Goal: Task Accomplishment & Management: Complete application form

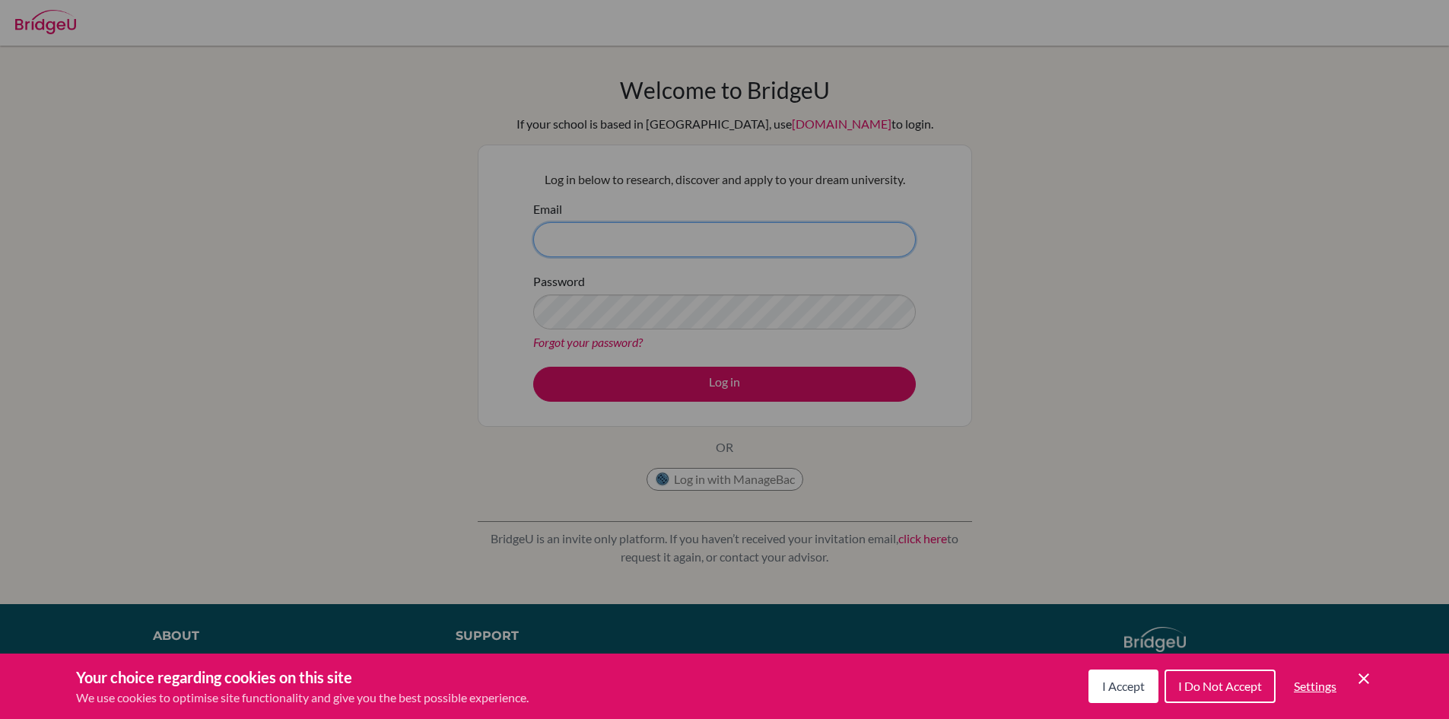
type input "[EMAIL_ADDRESS][DOMAIN_NAME]"
click at [669, 381] on div "Cookie Preferences" at bounding box center [724, 359] width 1449 height 719
click at [741, 382] on div "Cookie Preferences" at bounding box center [724, 359] width 1449 height 719
click at [1124, 681] on span "I Accept" at bounding box center [1123, 685] width 43 height 14
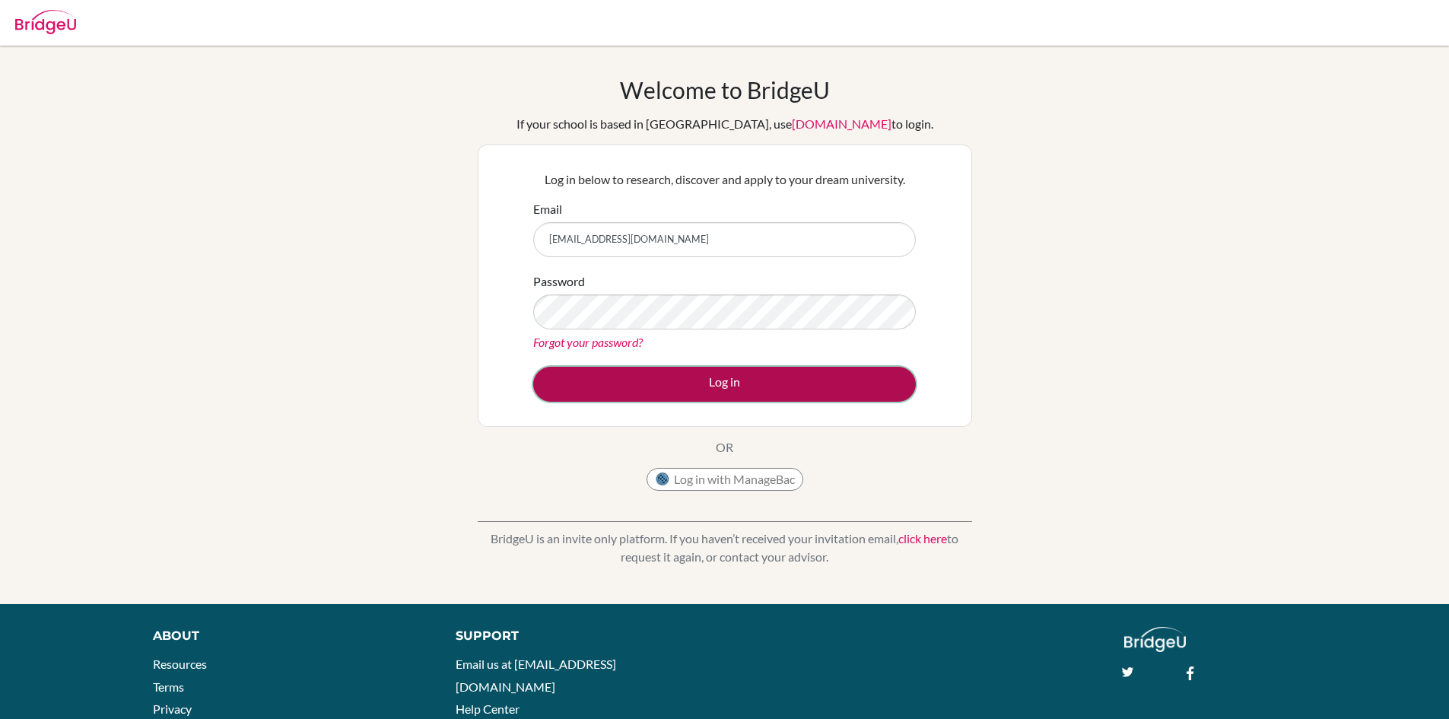
click at [773, 373] on button "Log in" at bounding box center [724, 384] width 383 height 35
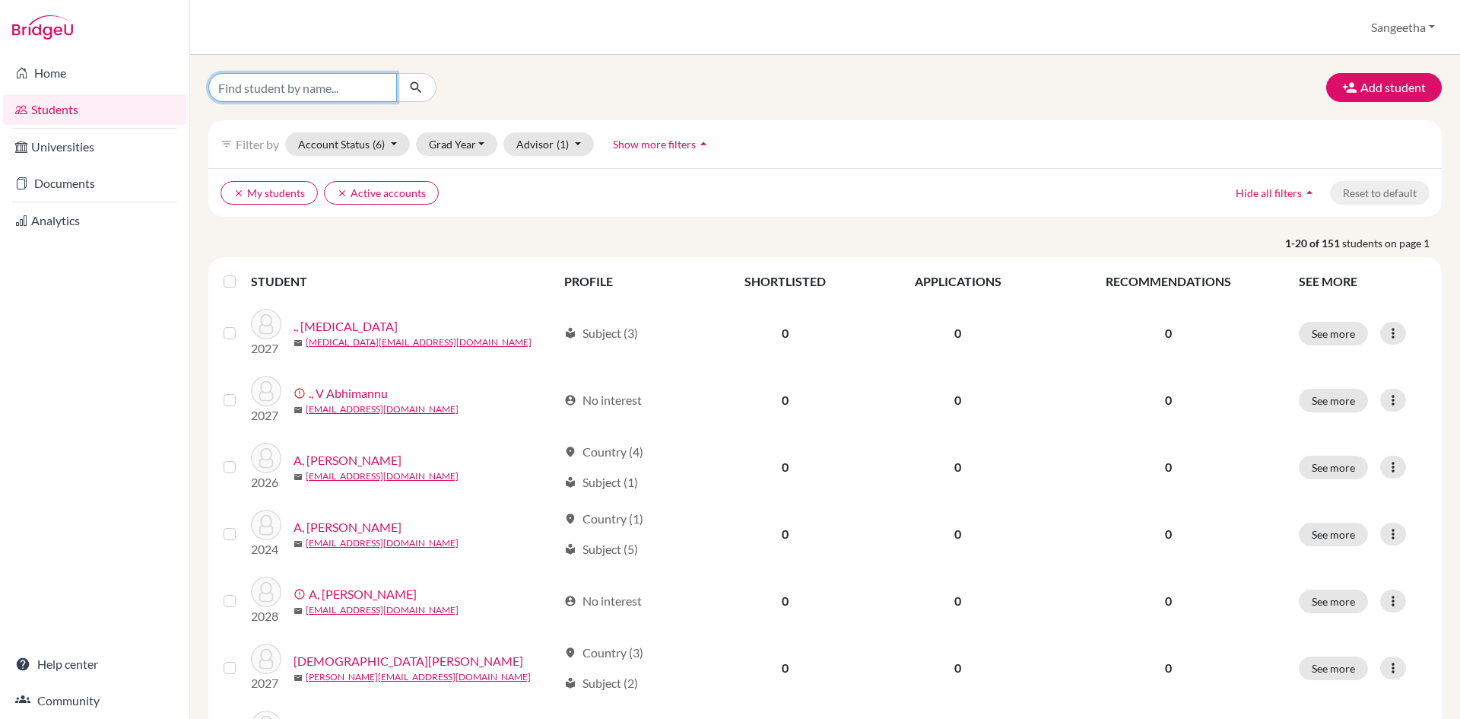
click at [304, 78] on input "Find student by name..." at bounding box center [302, 87] width 189 height 29
type input "sasha"
click button "submit" at bounding box center [416, 87] width 40 height 29
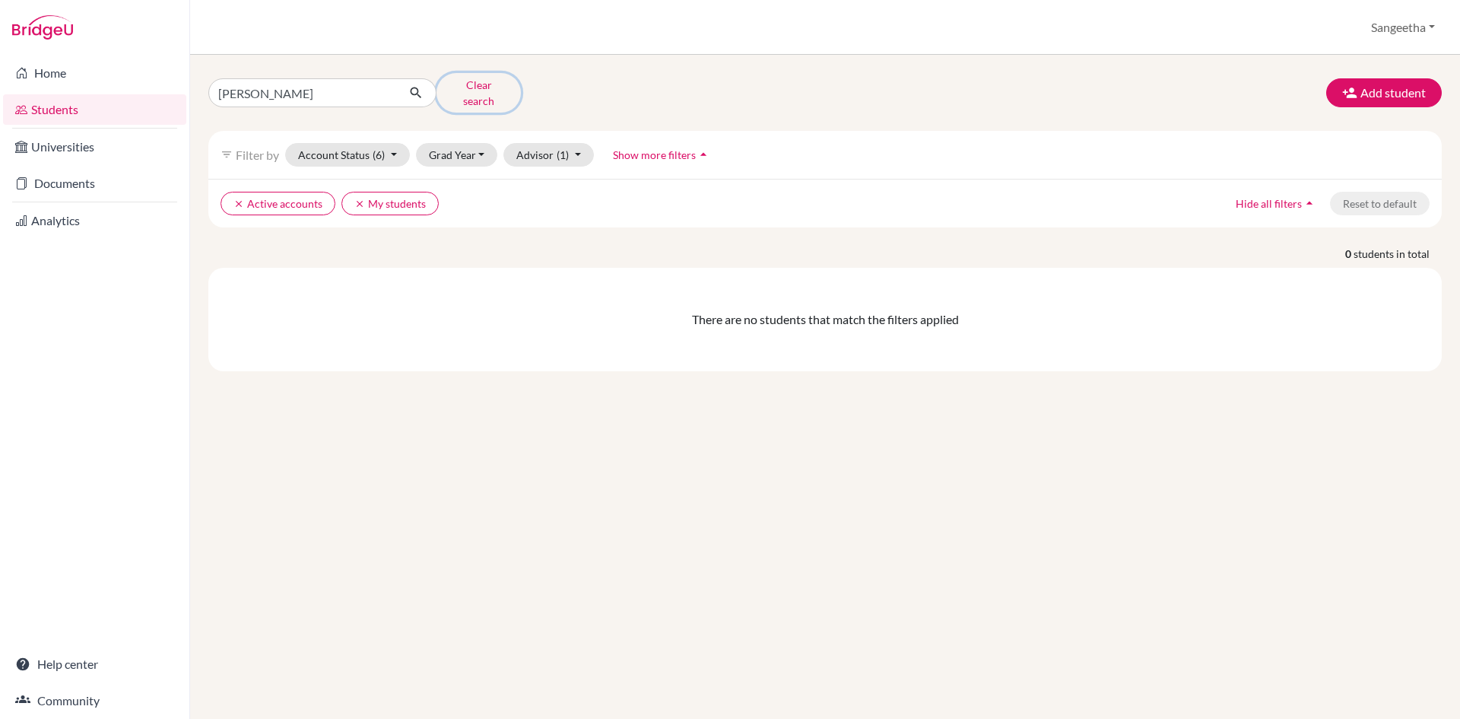
click at [491, 84] on button "Clear search" at bounding box center [479, 93] width 84 height 40
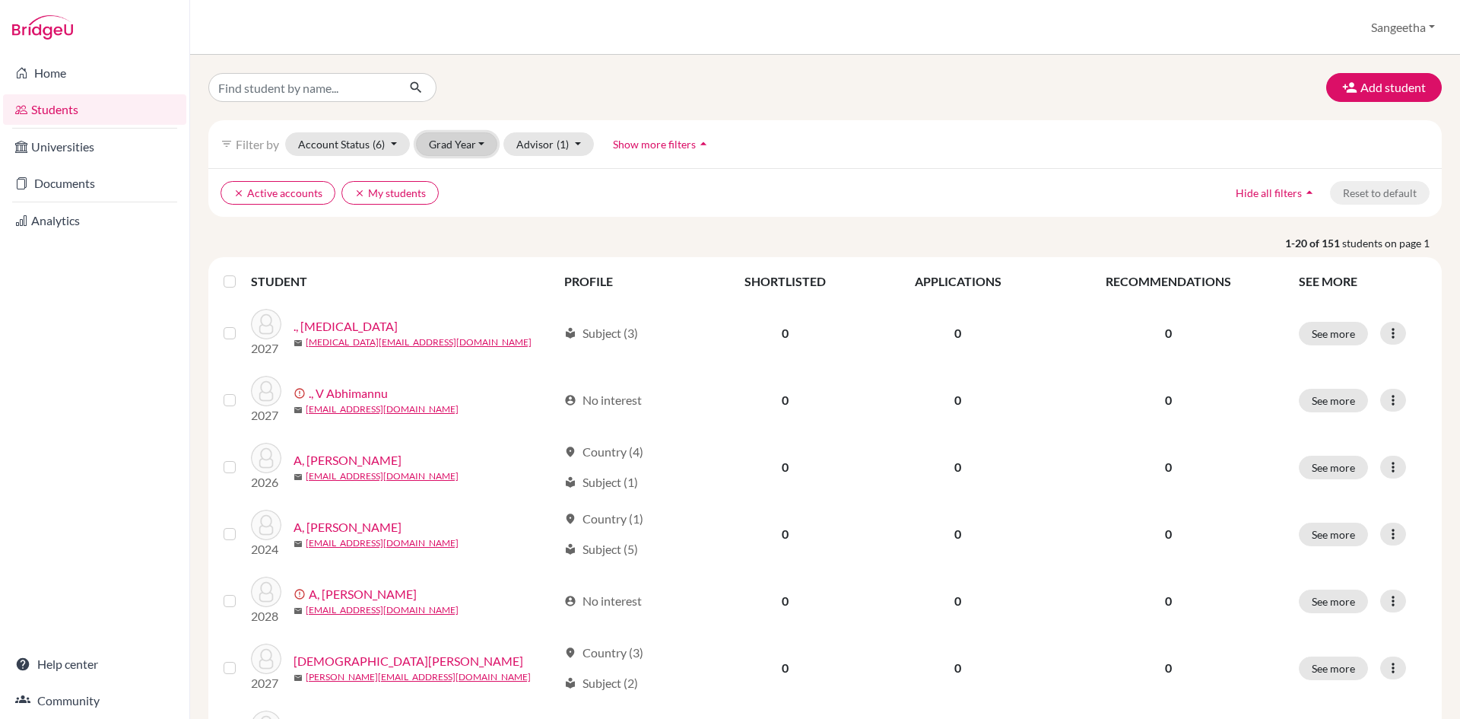
click at [455, 145] on button "Grad Year" at bounding box center [457, 144] width 82 height 24
click at [474, 200] on div "2027" at bounding box center [461, 201] width 53 height 18
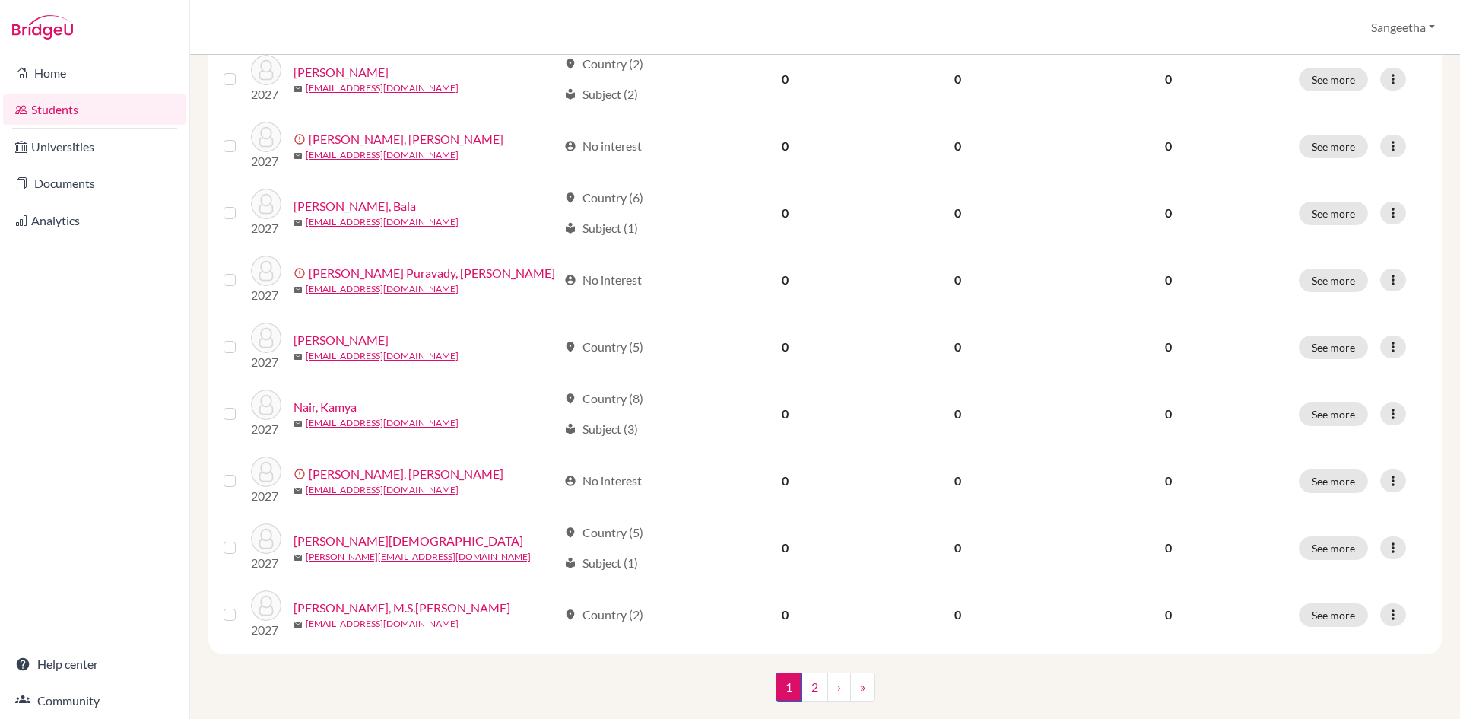
scroll to position [1021, 0]
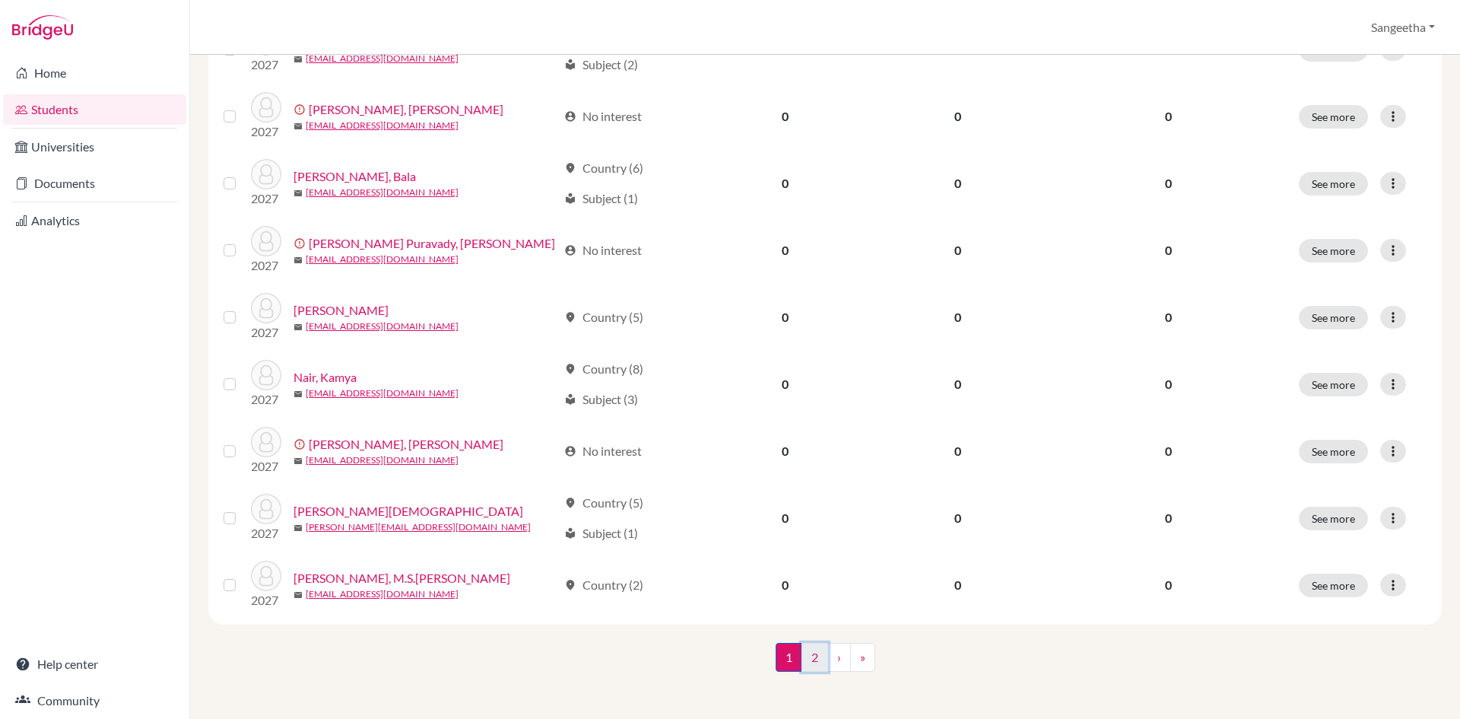
click at [811, 649] on link "2" at bounding box center [815, 657] width 27 height 29
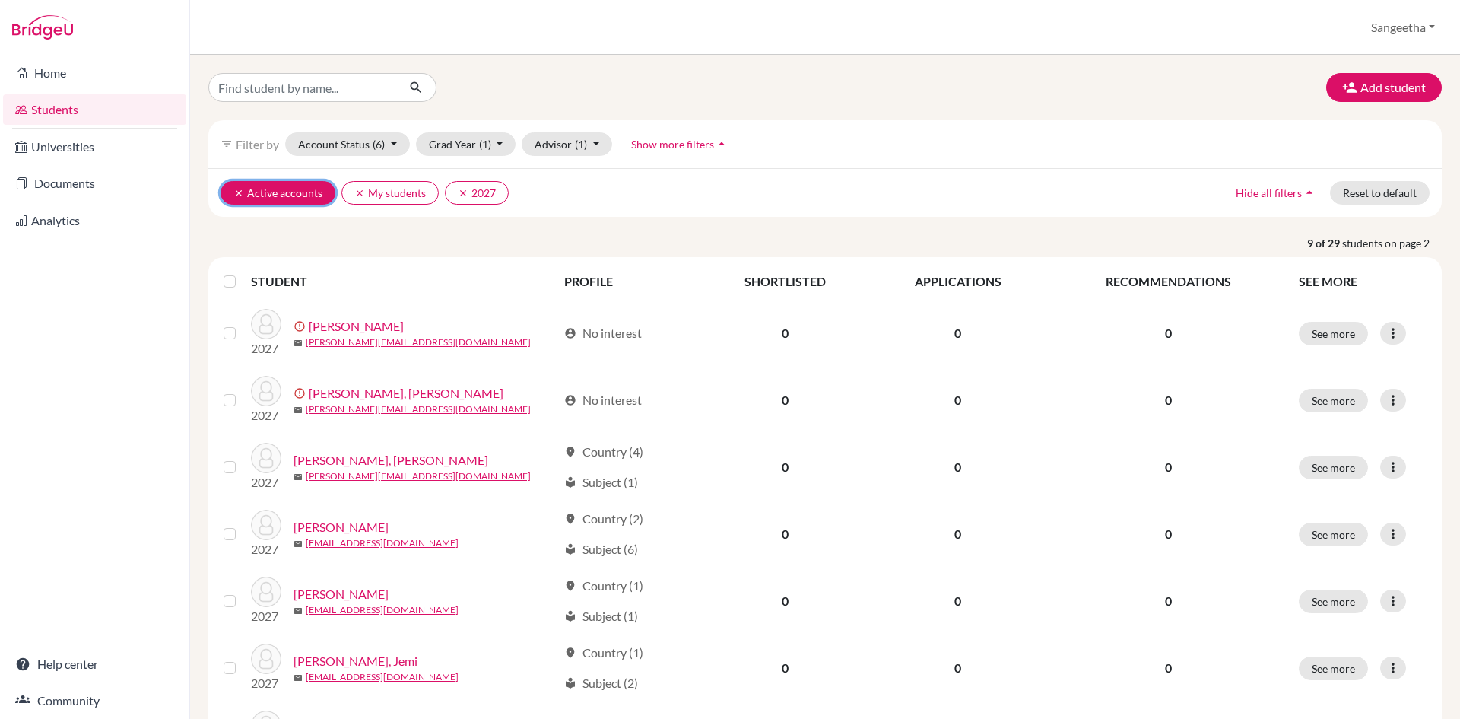
click at [240, 186] on button "clear Active accounts" at bounding box center [278, 193] width 115 height 24
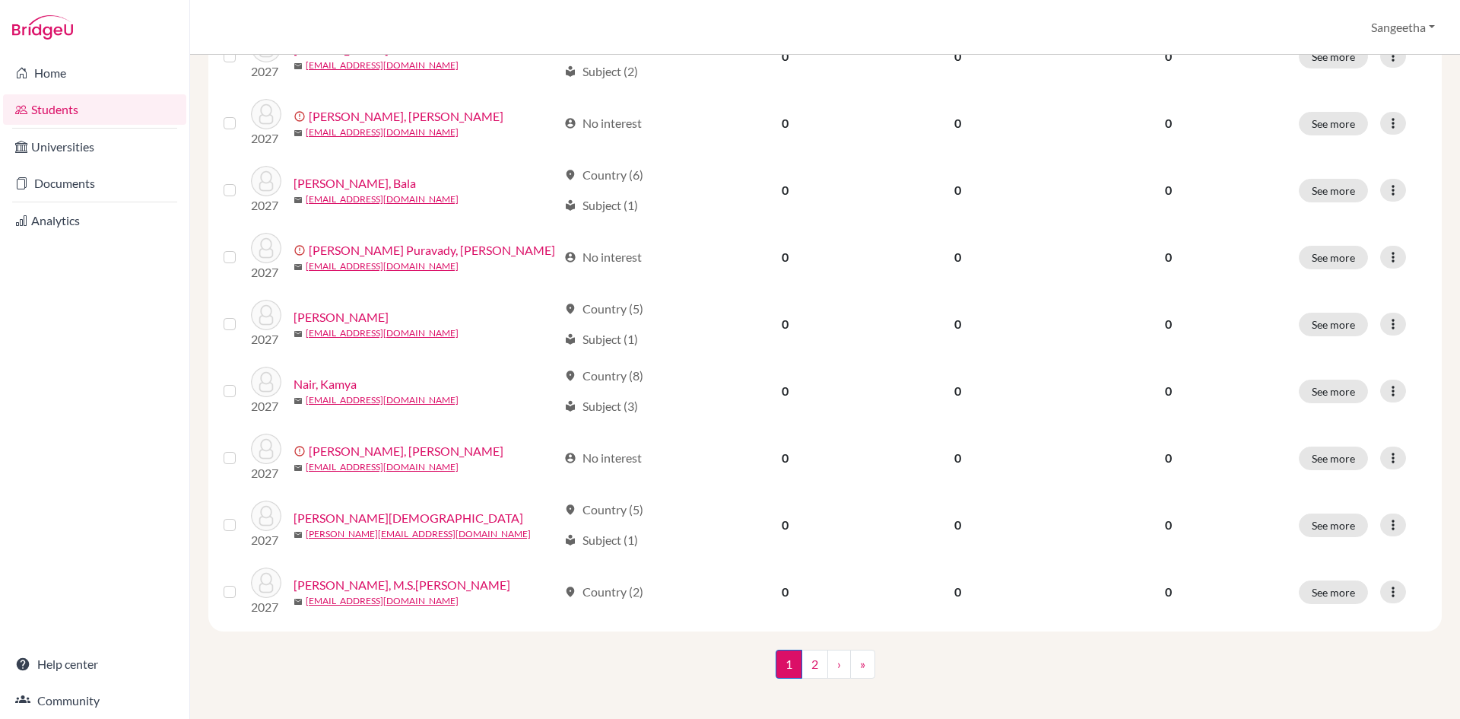
scroll to position [1021, 0]
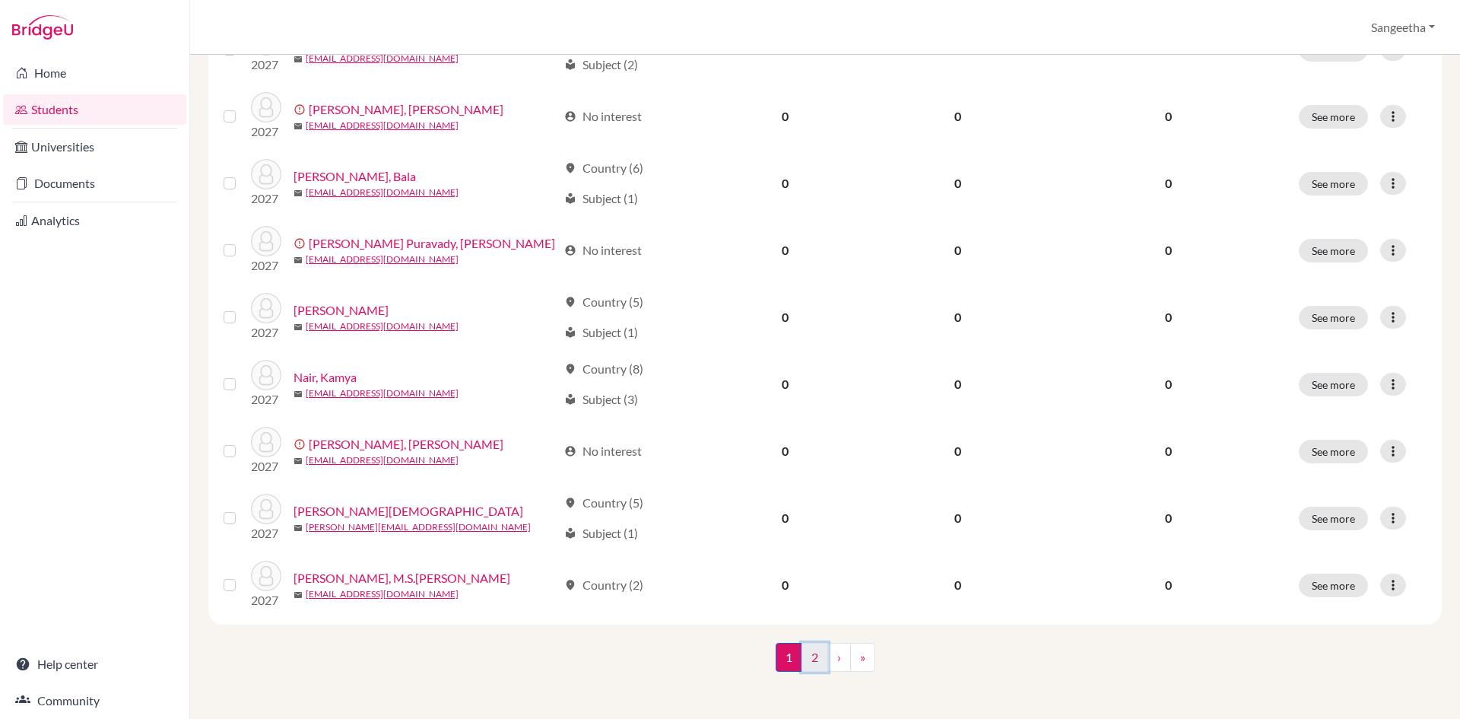
click at [816, 656] on link "2" at bounding box center [815, 657] width 27 height 29
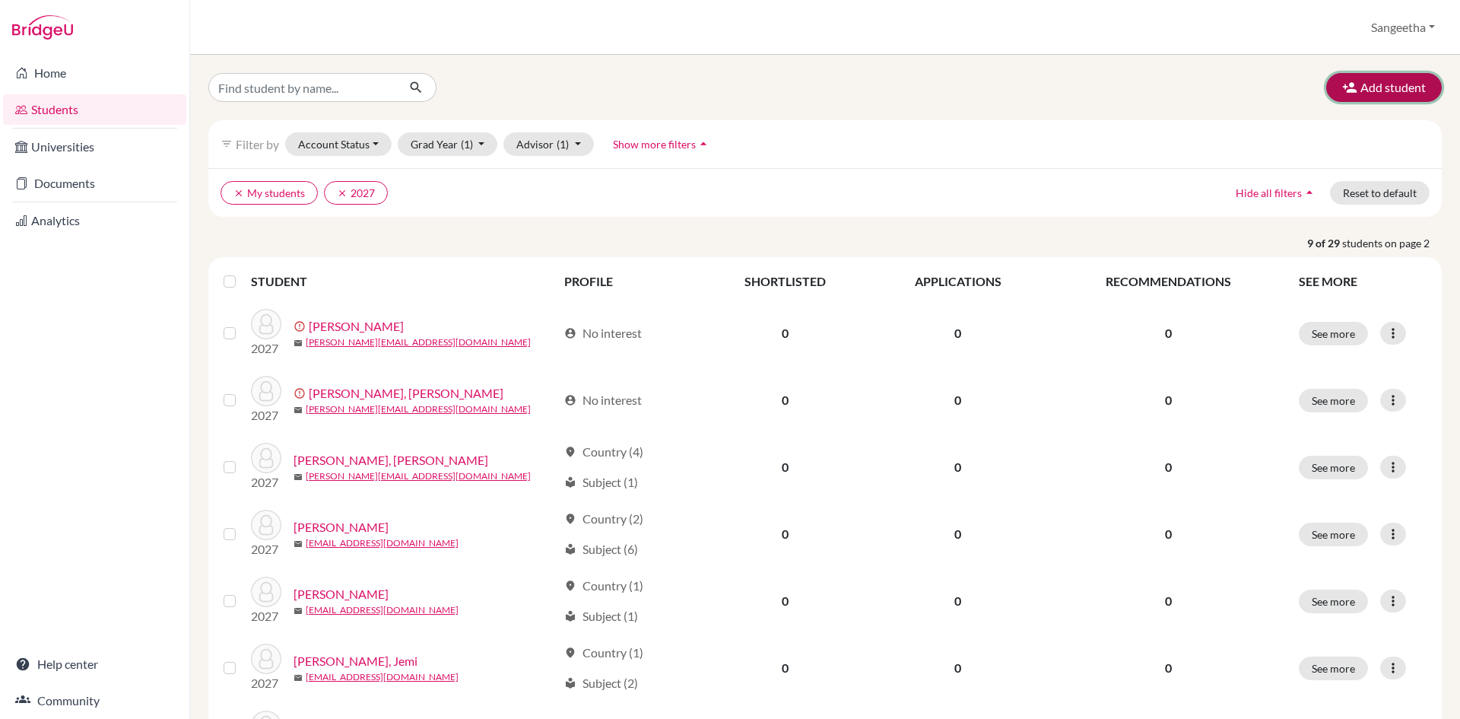
click at [1392, 87] on button "Add student" at bounding box center [1384, 87] width 116 height 29
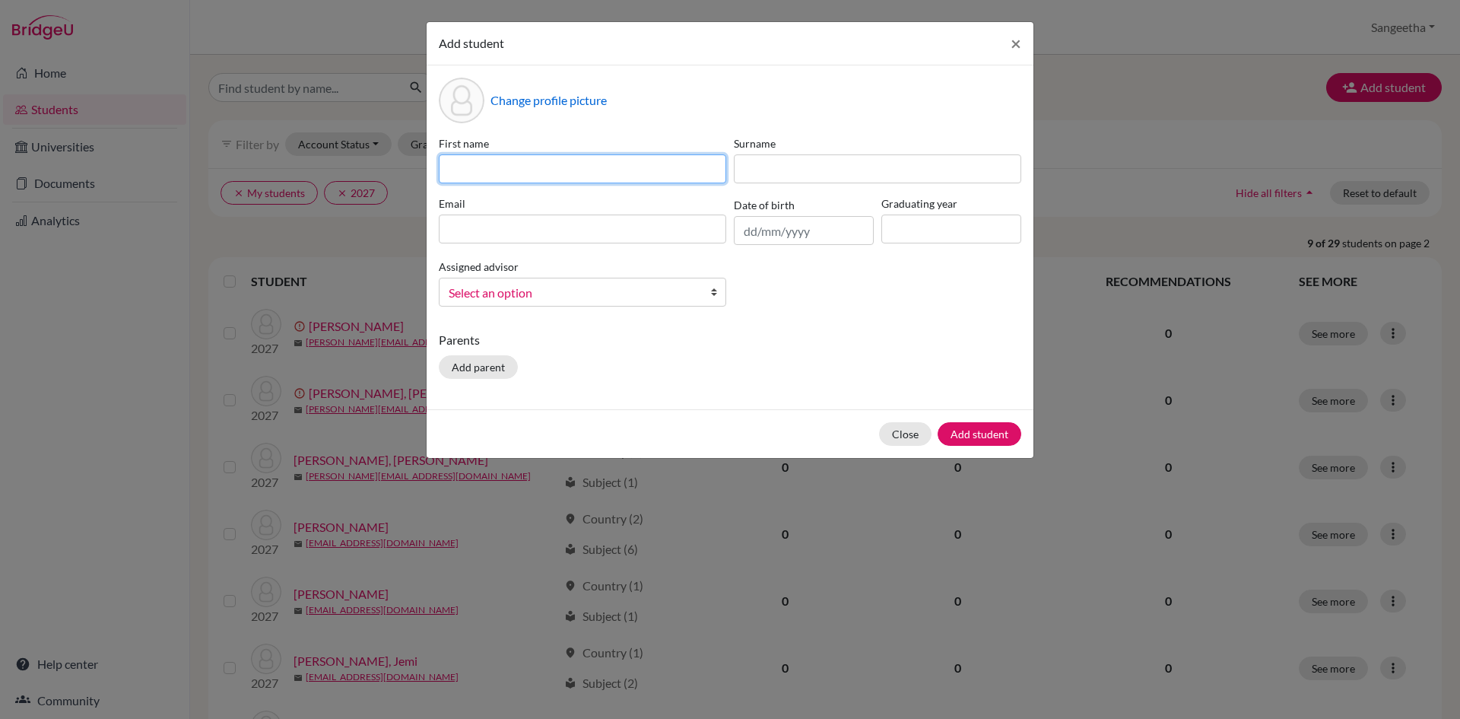
click at [591, 166] on input at bounding box center [582, 168] width 287 height 29
type input "Anushree"
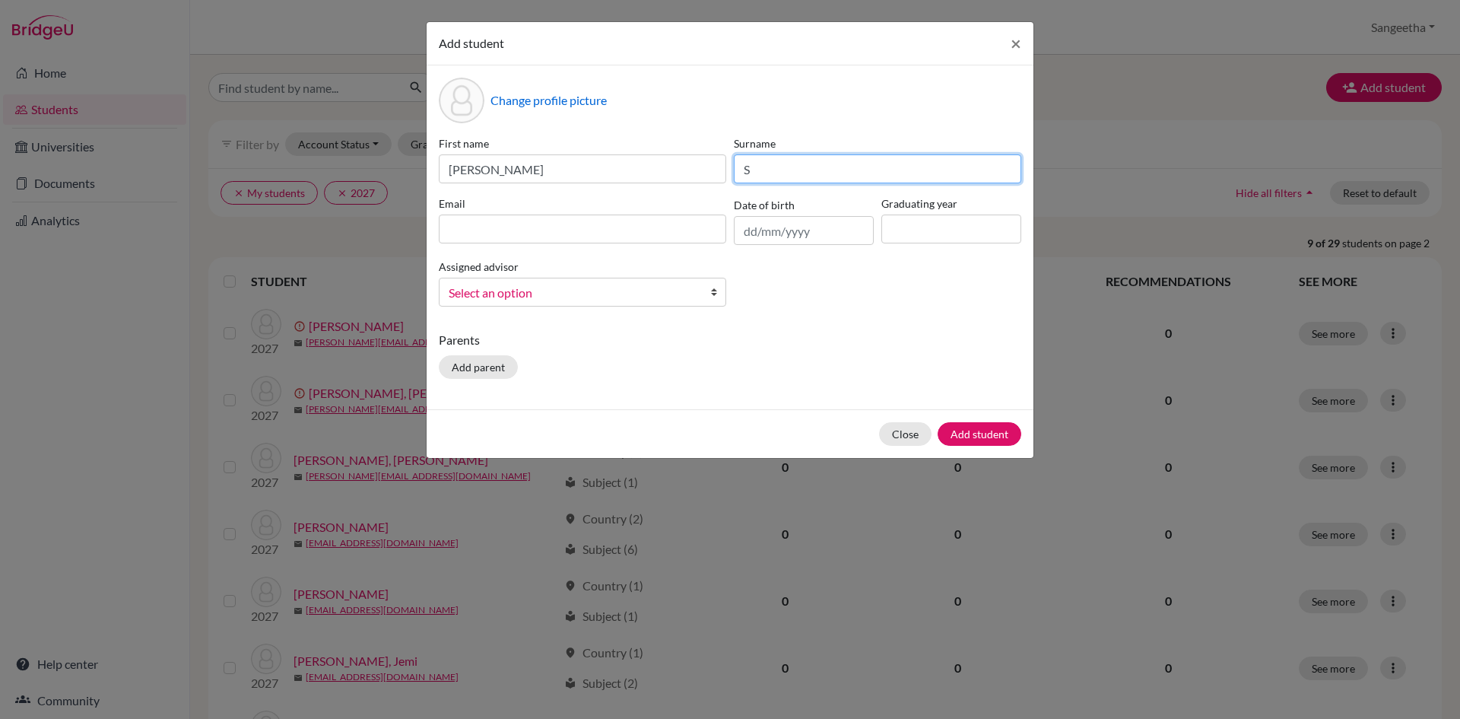
type input "S"
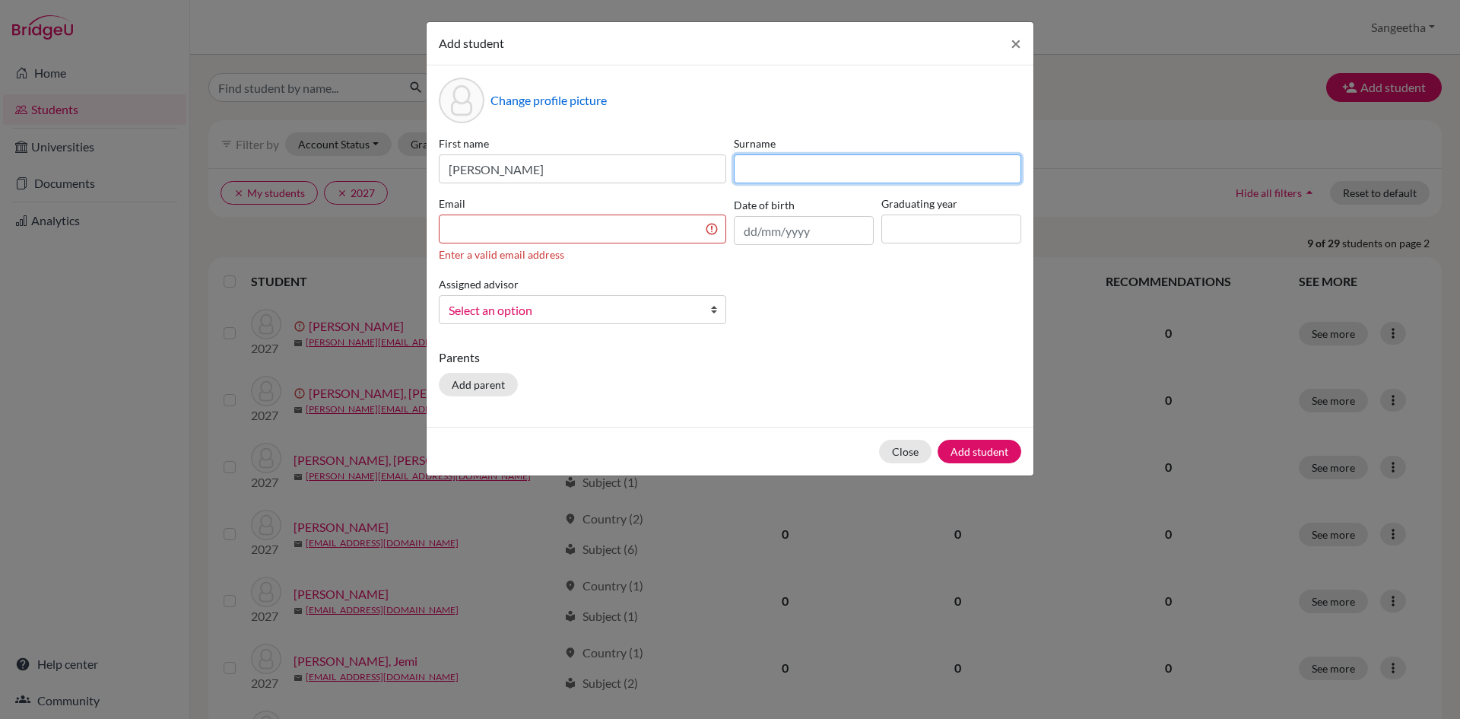
type input "V"
type input "Ramesh"
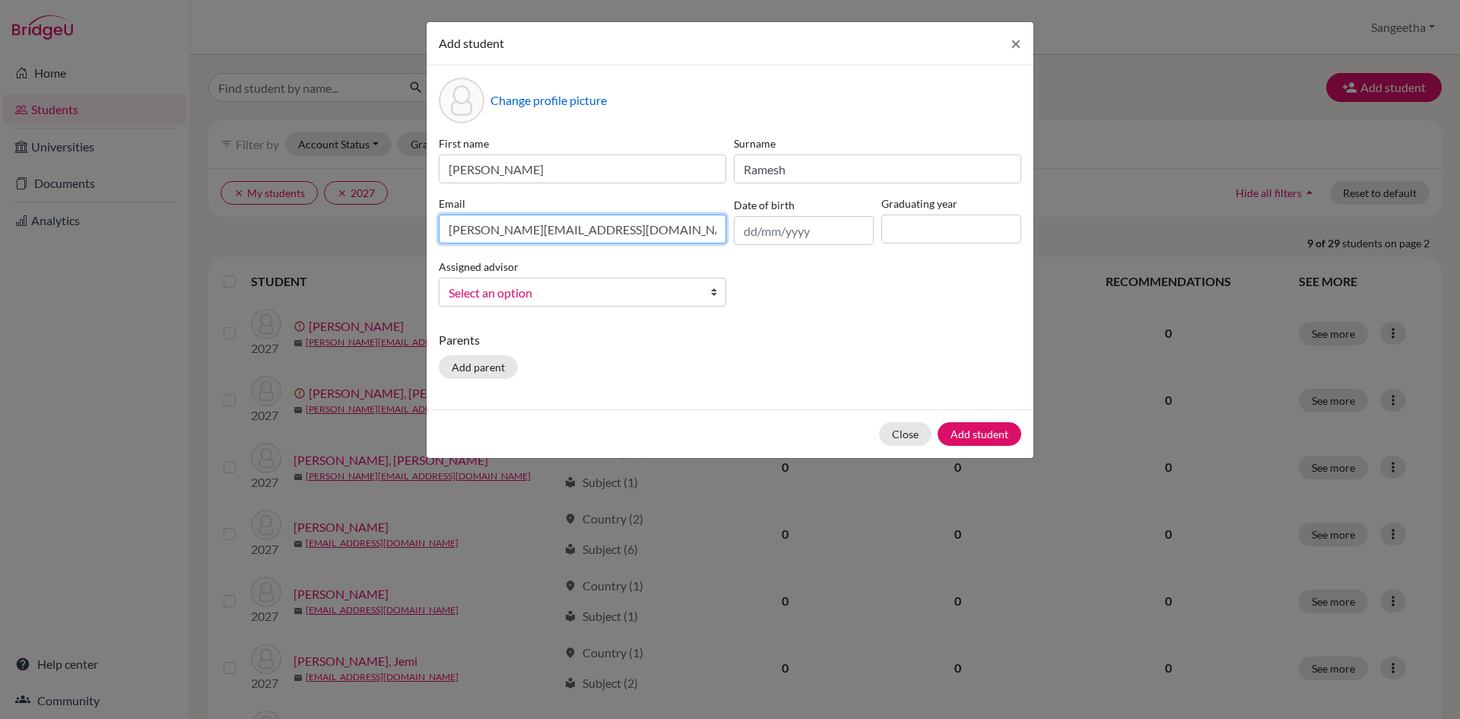
type input "anushree@trins.org"
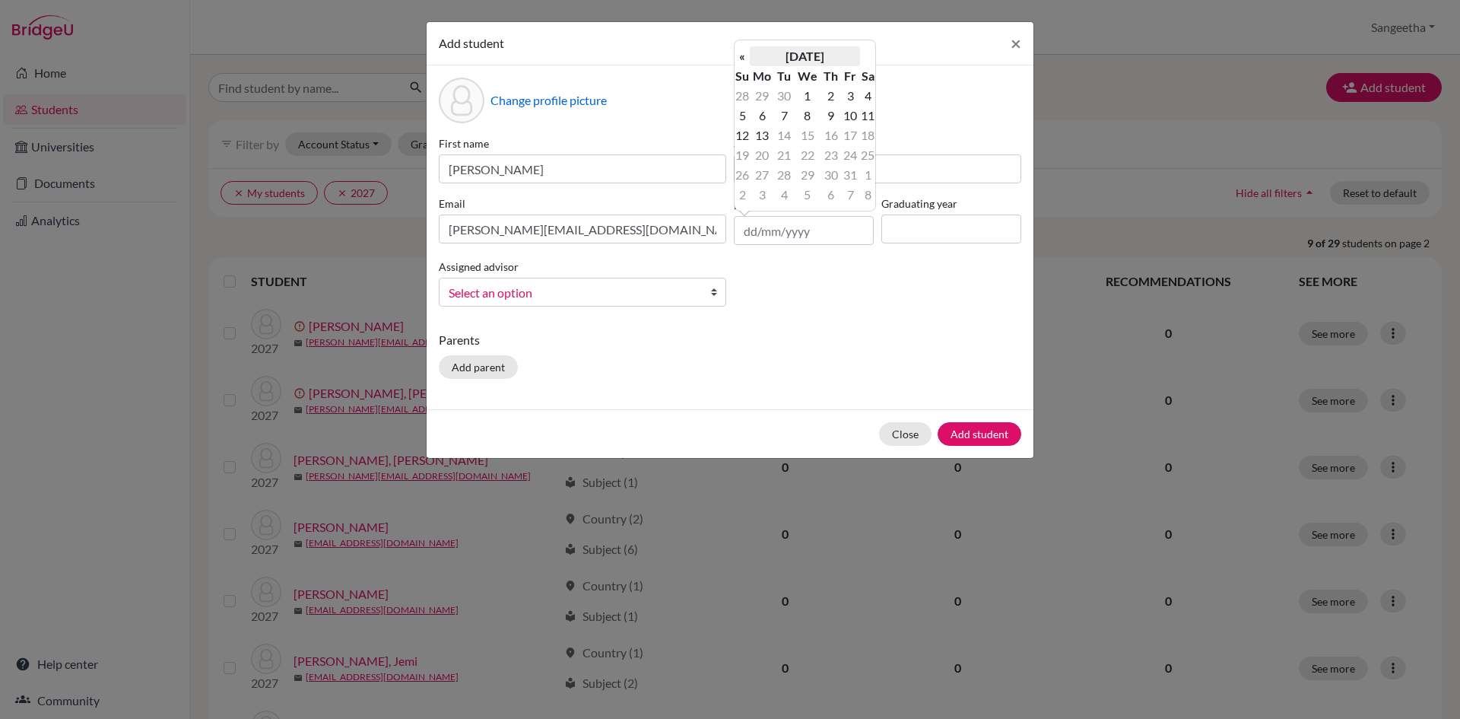
click at [805, 61] on th "October 2025" at bounding box center [805, 56] width 110 height 20
click at [805, 61] on th "2025" at bounding box center [805, 62] width 110 height 20
click at [740, 57] on th "«" at bounding box center [742, 62] width 15 height 20
click at [826, 178] on span "2009" at bounding box center [822, 181] width 32 height 41
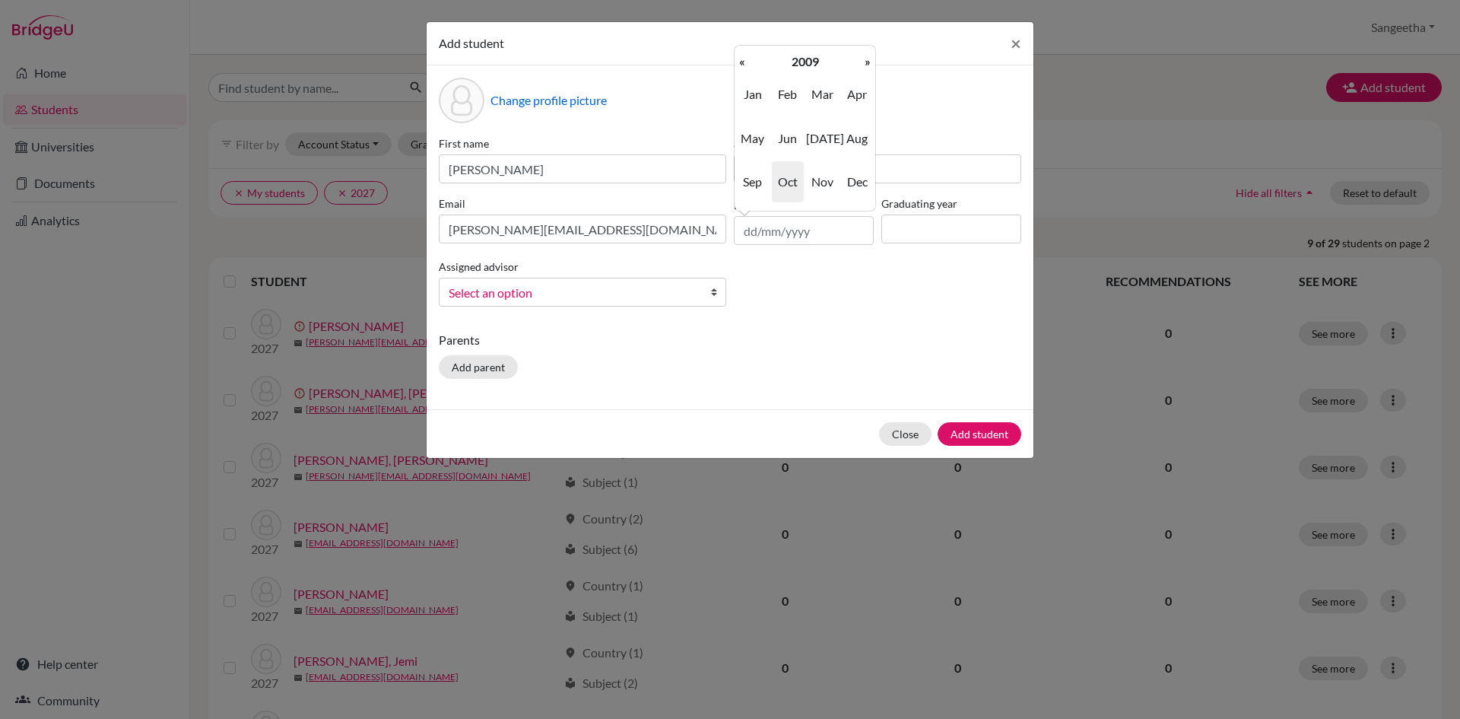
click at [783, 175] on span "Oct" at bounding box center [788, 181] width 32 height 41
click at [868, 177] on td "31" at bounding box center [867, 175] width 15 height 20
type input "31/10/2009"
click at [922, 230] on input at bounding box center [951, 228] width 140 height 29
type input "2027"
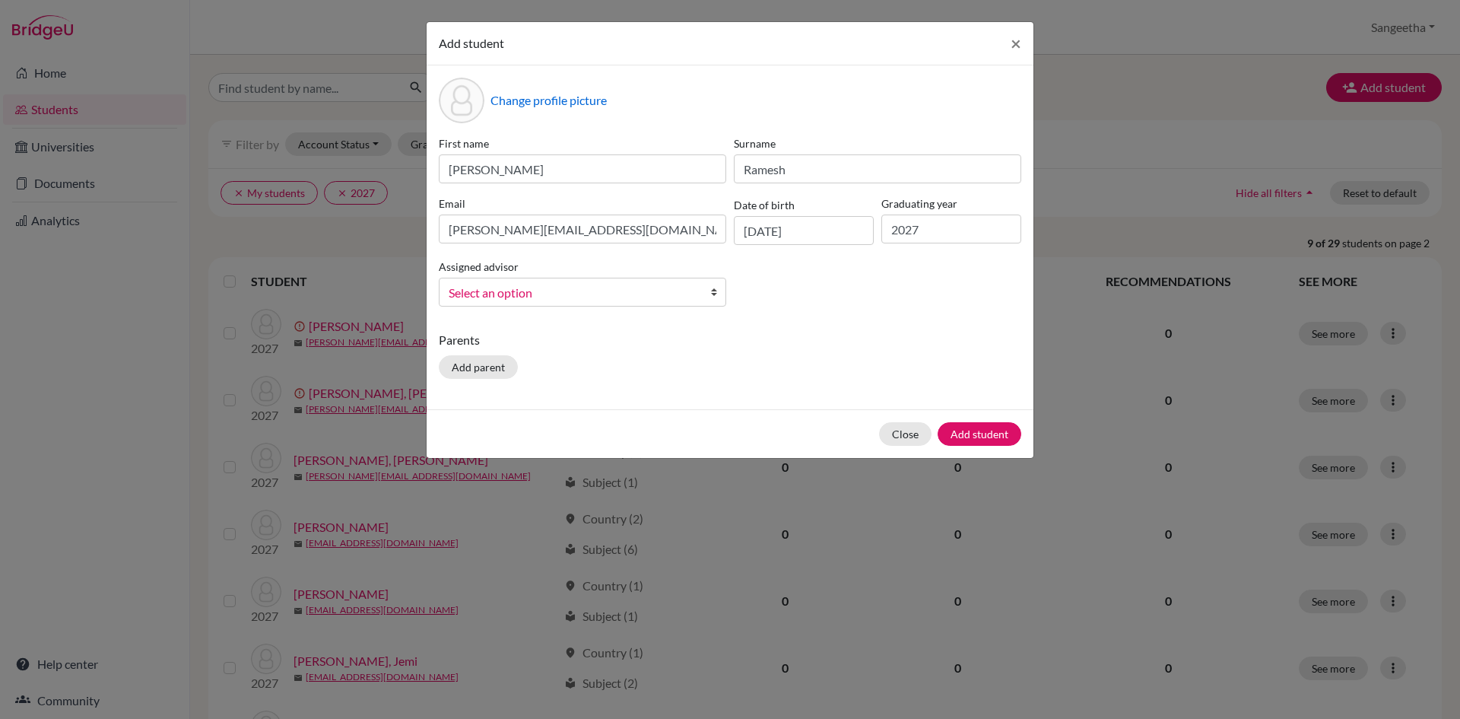
click at [633, 288] on span "Select an option" at bounding box center [573, 293] width 248 height 20
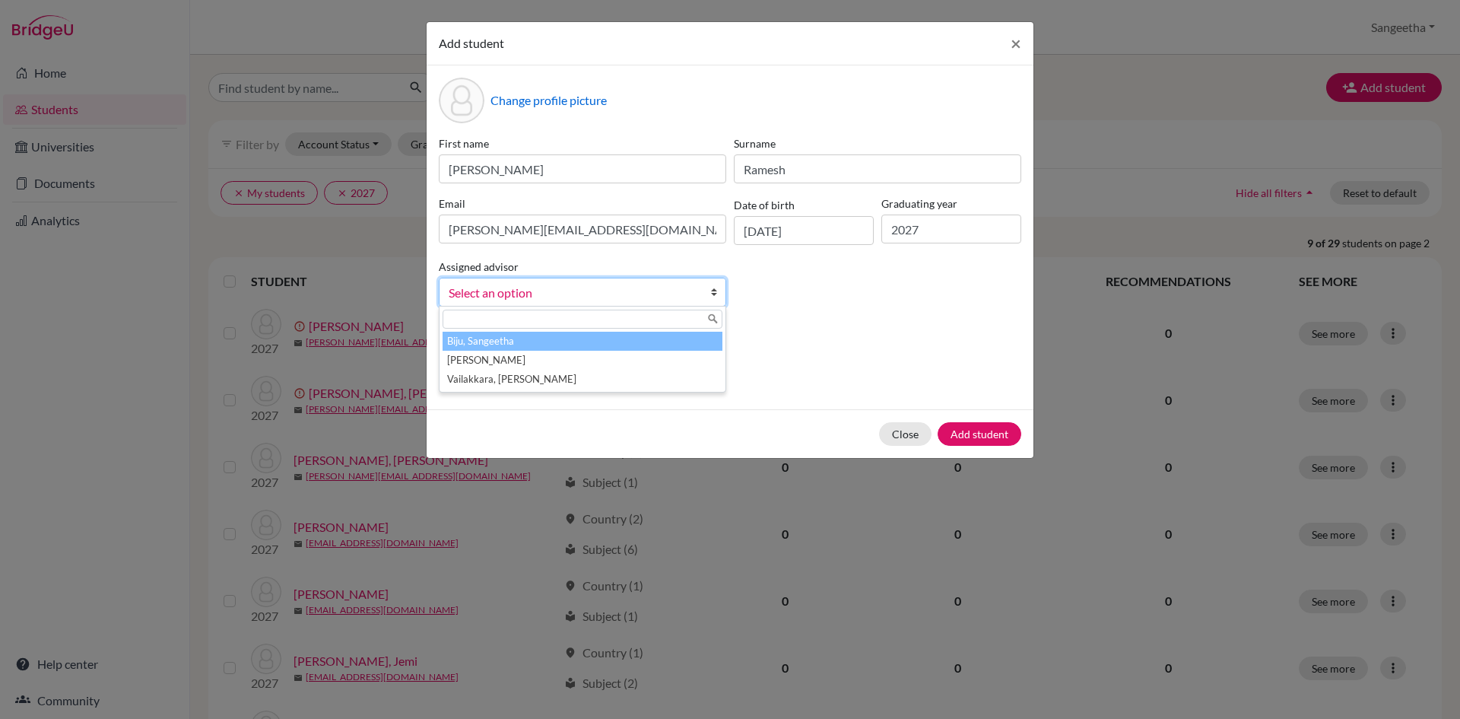
click at [526, 339] on li "Biju, Sangeetha" at bounding box center [583, 341] width 280 height 19
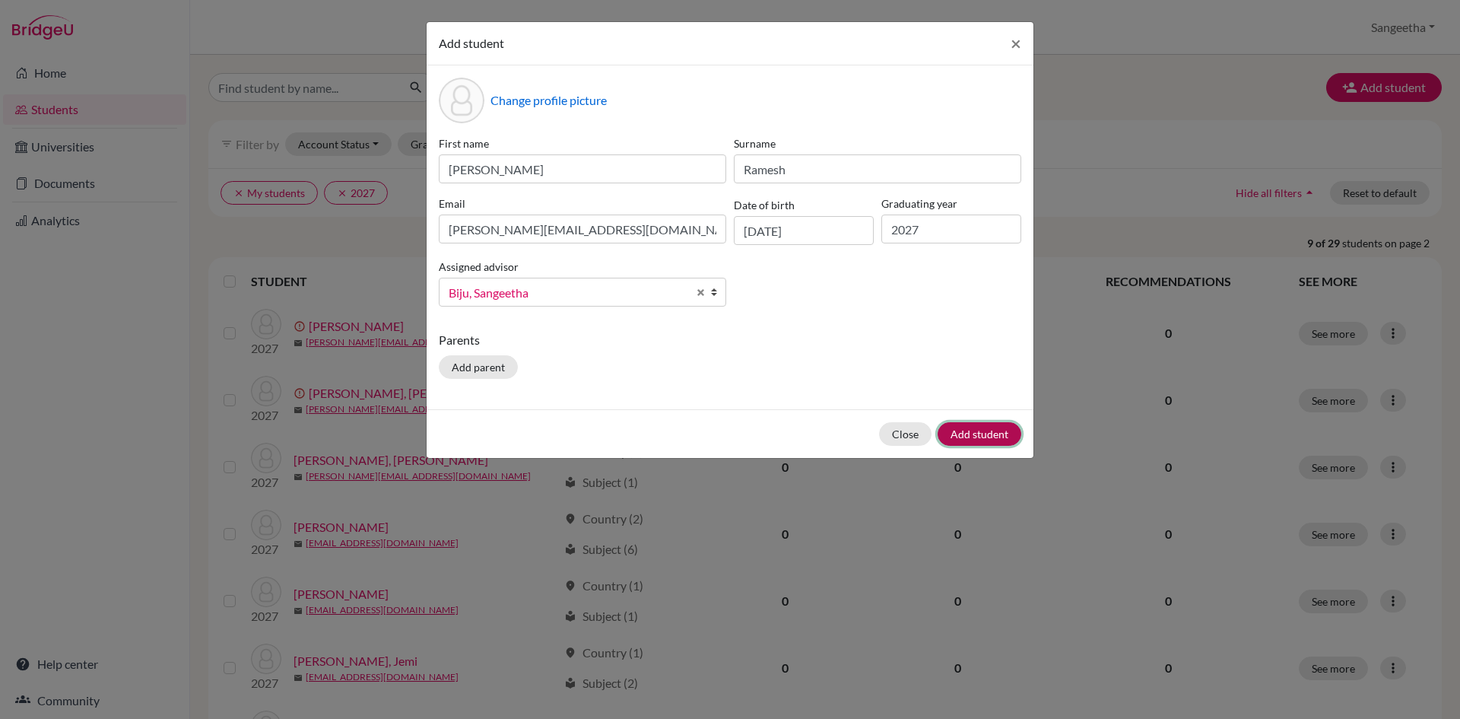
click at [966, 443] on button "Add student" at bounding box center [980, 434] width 84 height 24
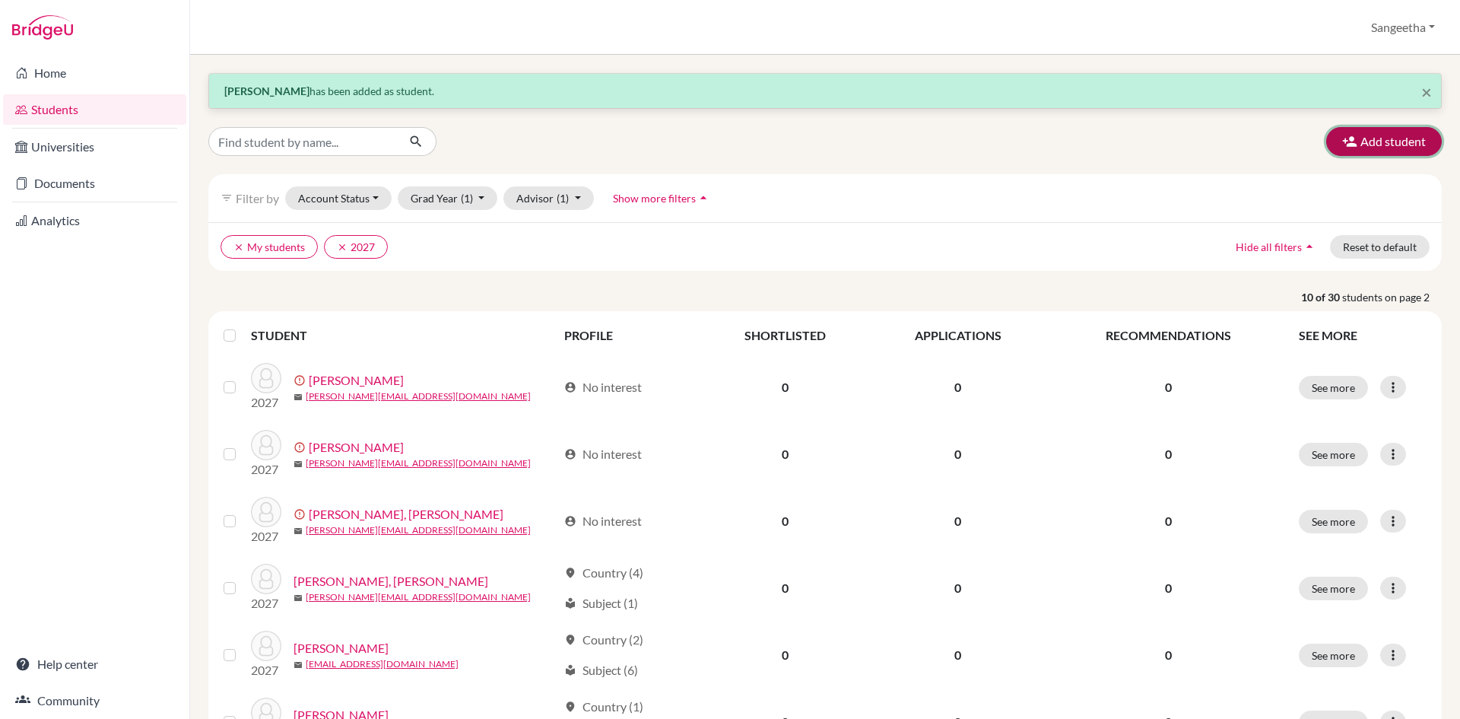
click at [1389, 147] on button "Add student" at bounding box center [1384, 141] width 116 height 29
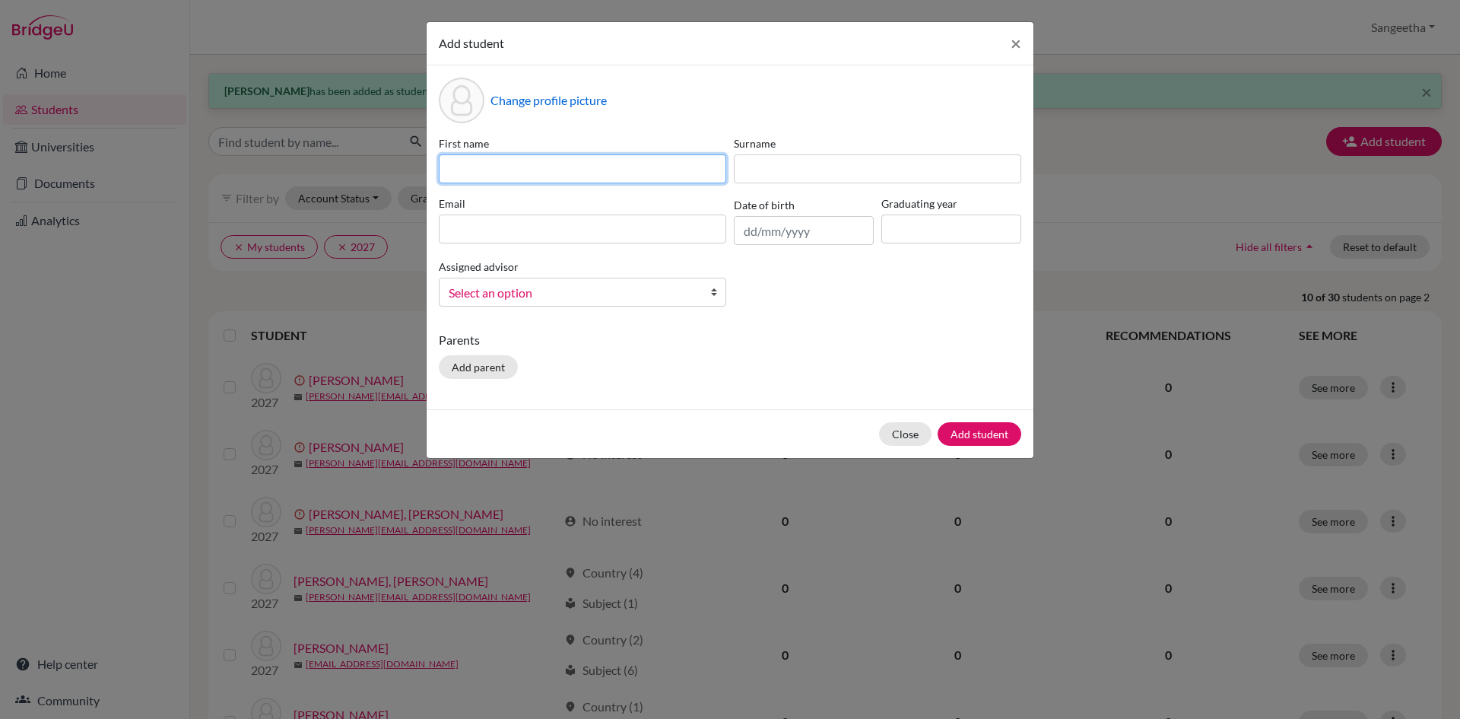
click at [633, 165] on input at bounding box center [582, 168] width 287 height 29
type input "Sasha"
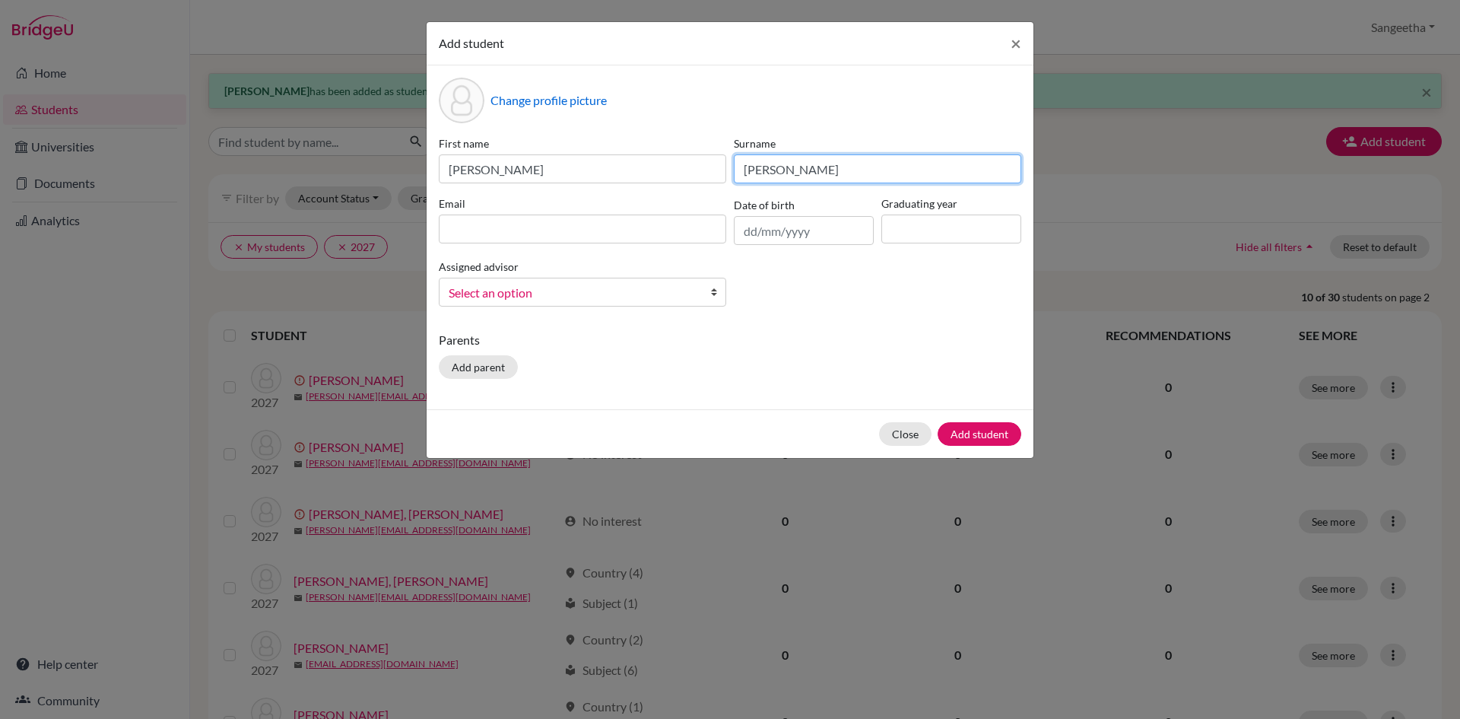
type input "Zachary Jayaraj"
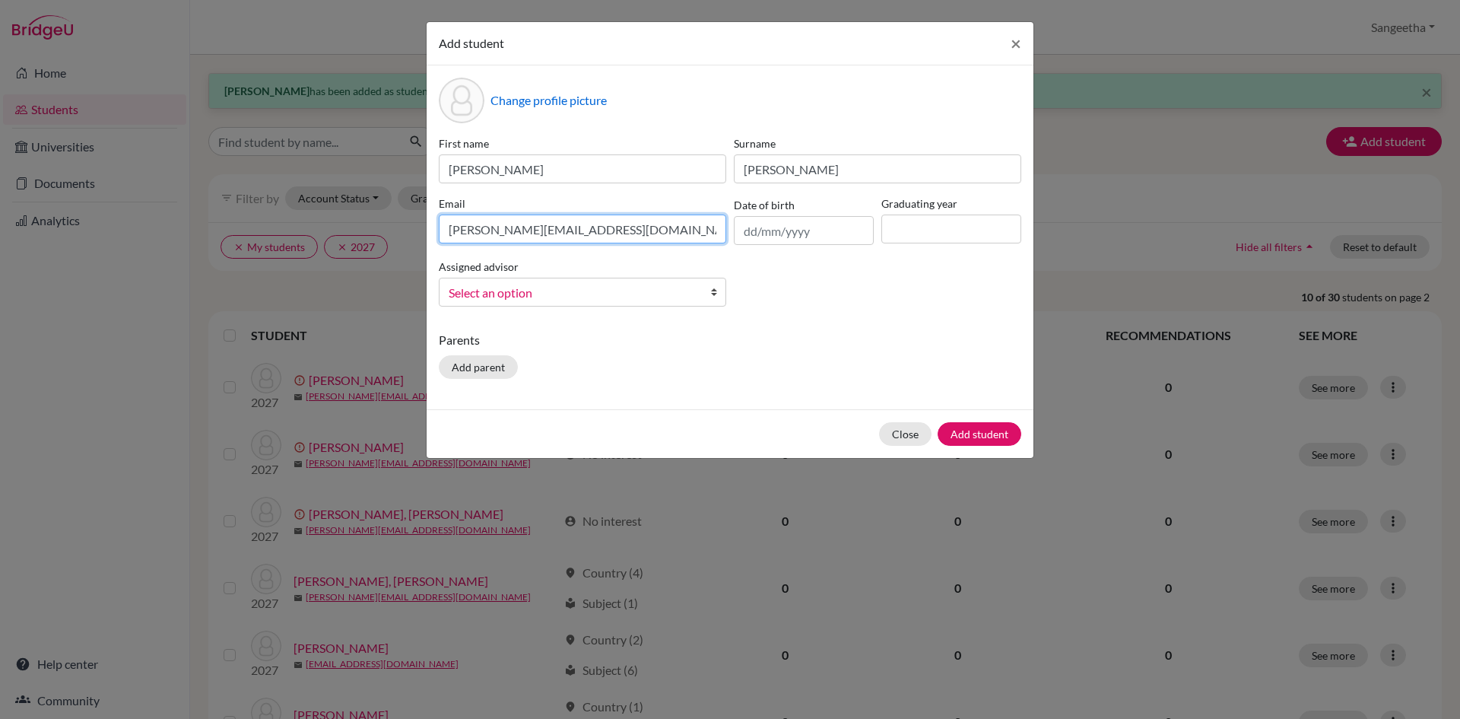
type input "sasha@trins.org"
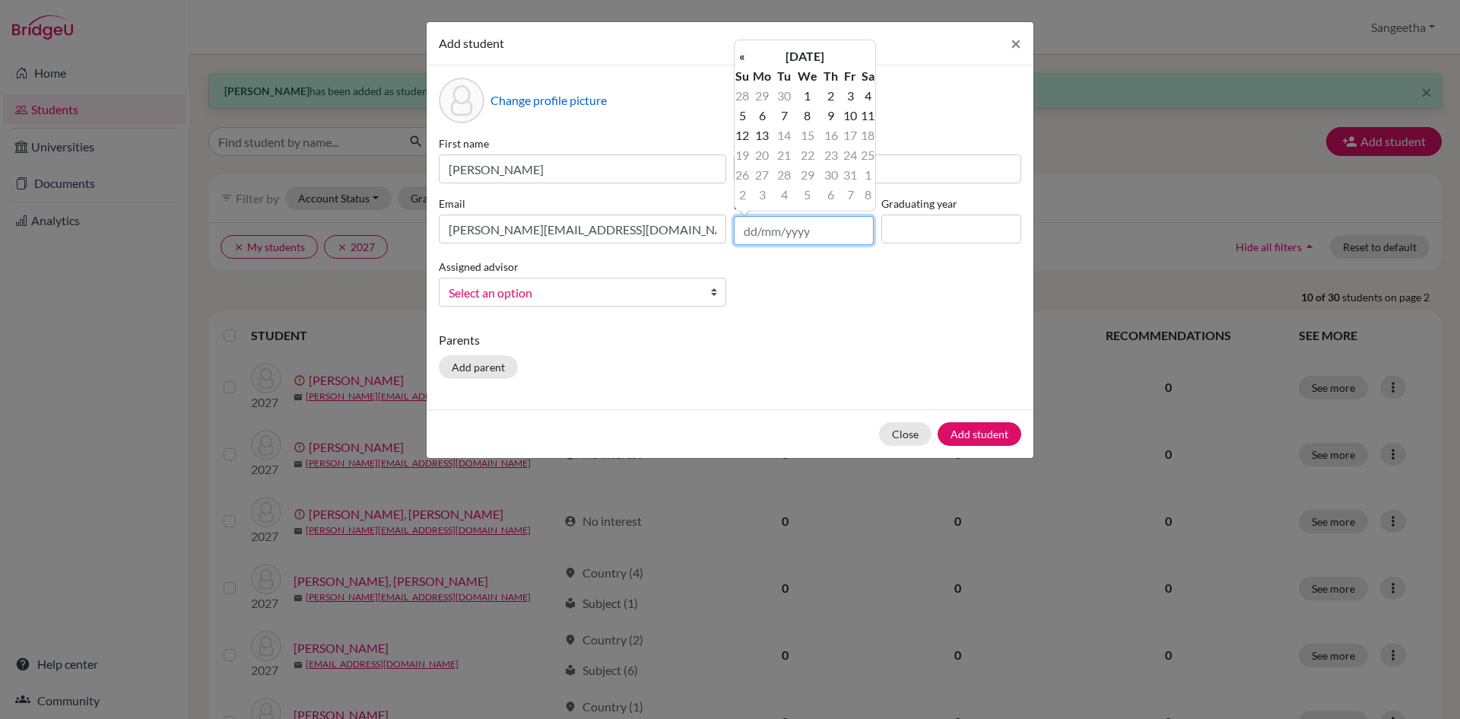
click at [766, 233] on input "text" at bounding box center [804, 230] width 140 height 29
click at [783, 43] on div "« October 2025 » Su Mo Tu We Th Fr Sa 28 29 30 1 2 3 4 5 6 7 8 9 10 11 12 13 14…" at bounding box center [805, 126] width 142 height 172
click at [783, 48] on th "October 2025" at bounding box center [805, 56] width 110 height 20
click at [793, 57] on th "2025" at bounding box center [805, 62] width 110 height 20
click at [793, 57] on th "2020-2029" at bounding box center [805, 62] width 110 height 20
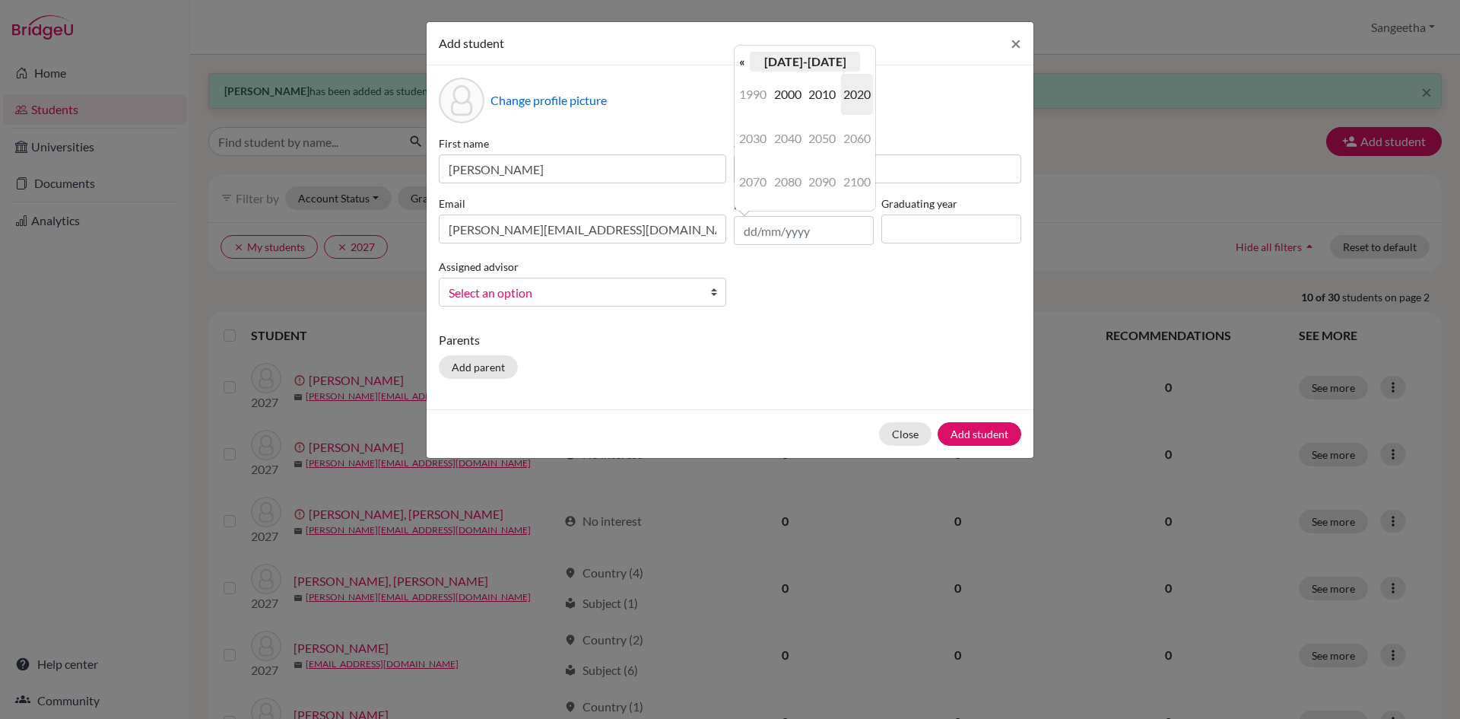
click at [792, 59] on th "2000-2090" at bounding box center [805, 62] width 110 height 20
click at [744, 59] on th "«" at bounding box center [742, 62] width 15 height 20
click at [867, 55] on th "»" at bounding box center [867, 62] width 15 height 20
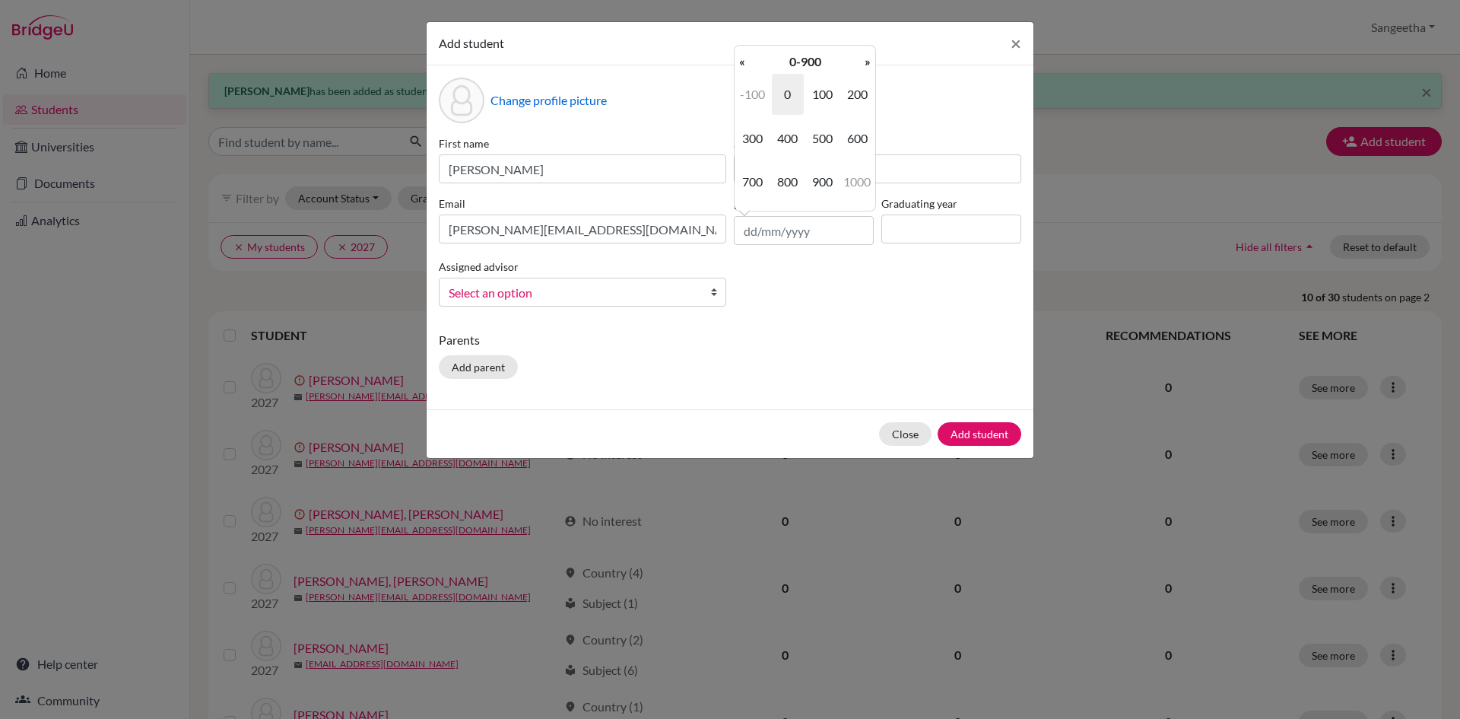
click at [867, 55] on th "»" at bounding box center [867, 62] width 15 height 20
click at [748, 64] on th "«" at bounding box center [742, 62] width 15 height 20
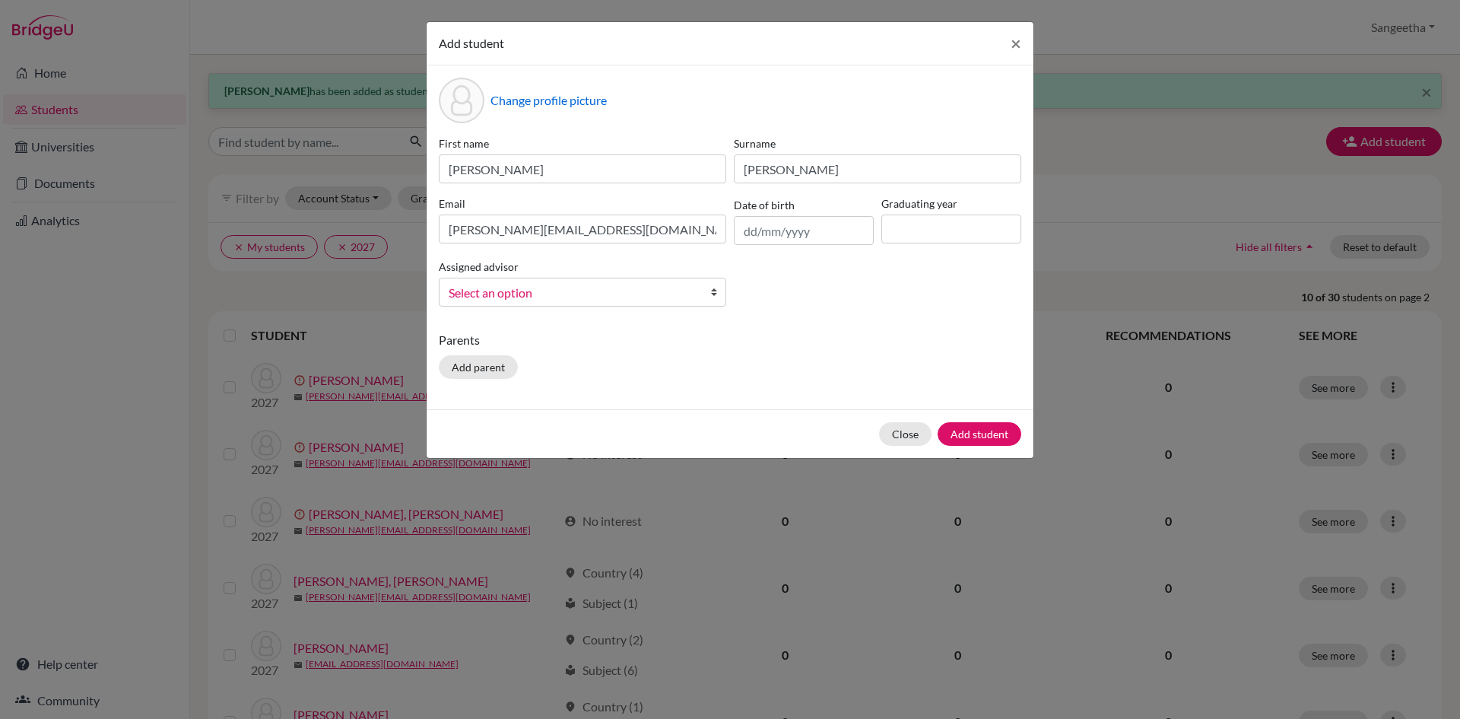
click at [834, 308] on div "First name Sasha Surname Zachary Jayaraj Email sasha@trins.org Date of birth Gr…" at bounding box center [730, 226] width 590 height 183
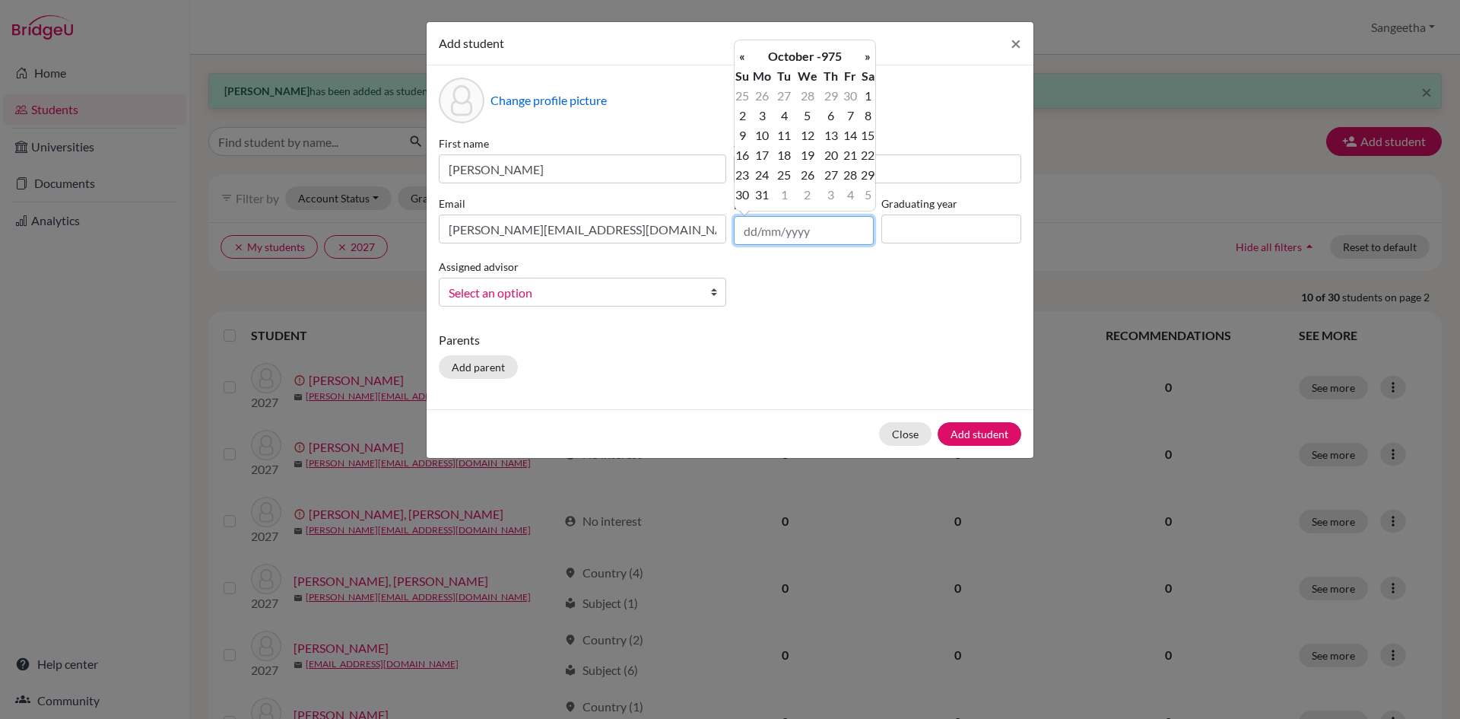
click at [738, 225] on input "text" at bounding box center [804, 230] width 140 height 29
click at [815, 59] on th "October -975" at bounding box center [805, 56] width 110 height 20
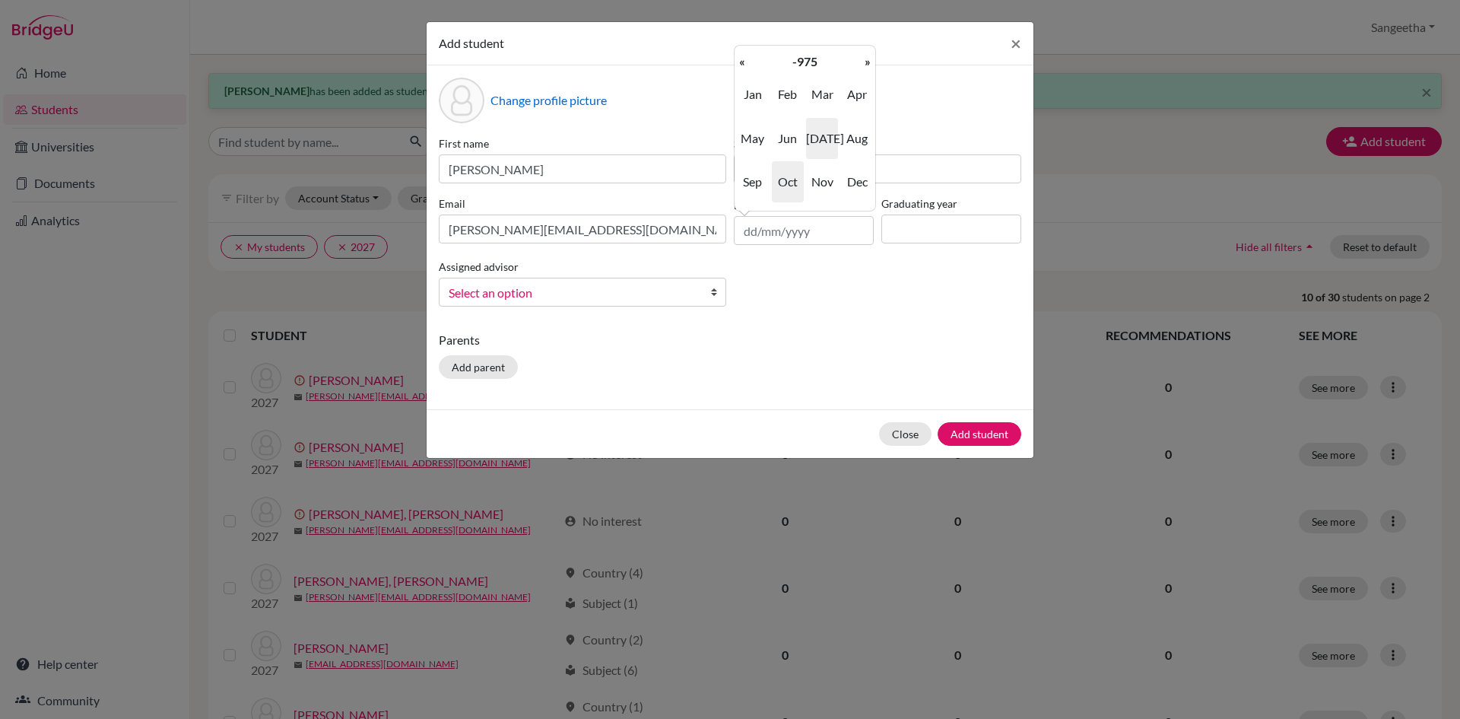
click at [827, 135] on span "Jul" at bounding box center [822, 138] width 32 height 41
click at [764, 137] on td "11" at bounding box center [762, 135] width 25 height 20
click at [823, 230] on input "11/07/-975" at bounding box center [804, 230] width 140 height 29
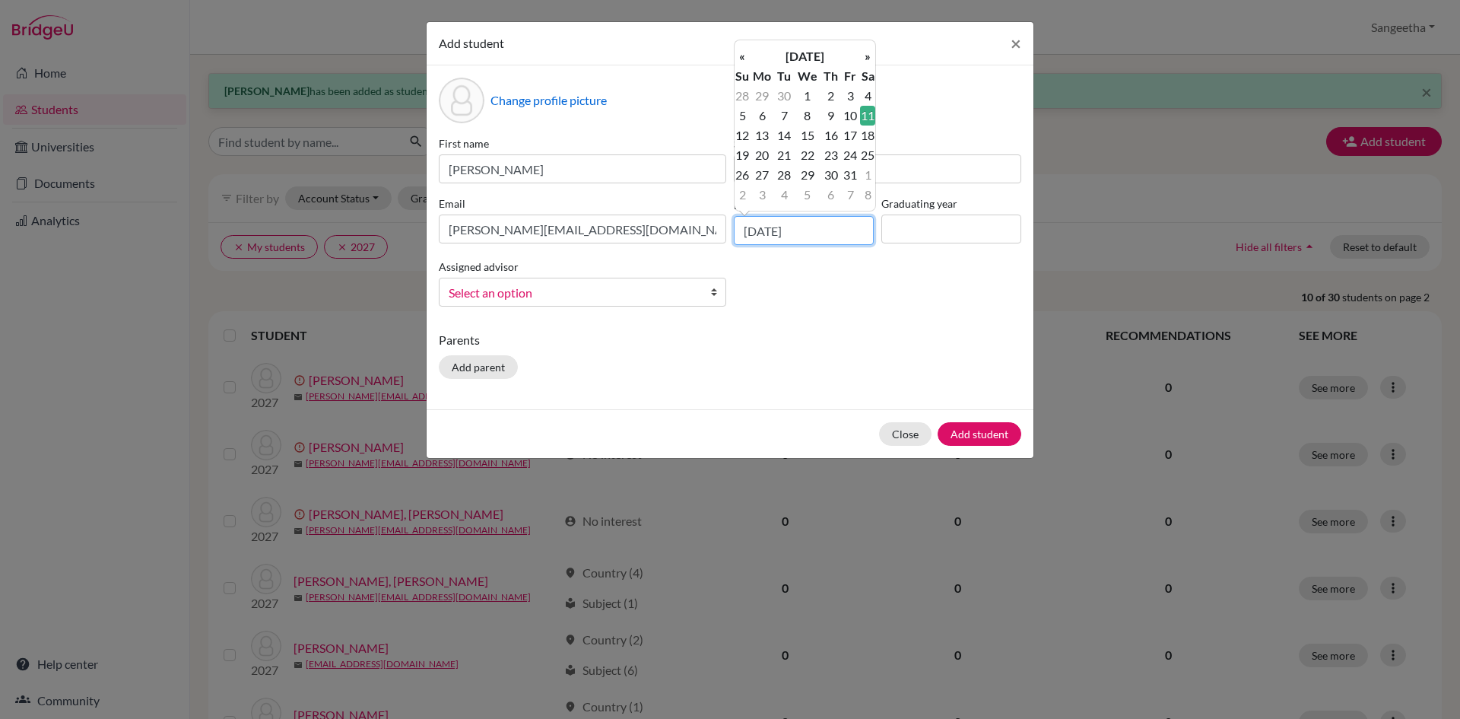
type input "11/07/2009"
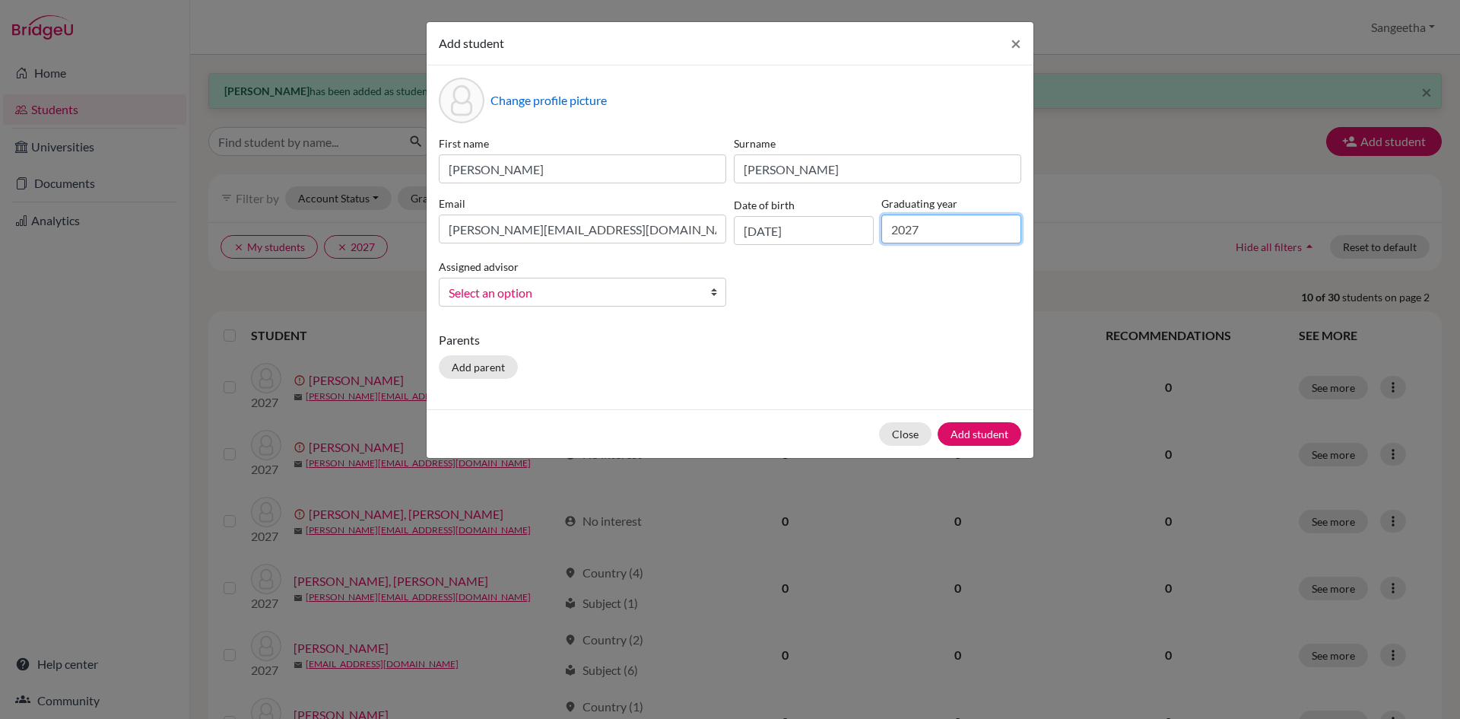
type input "2027"
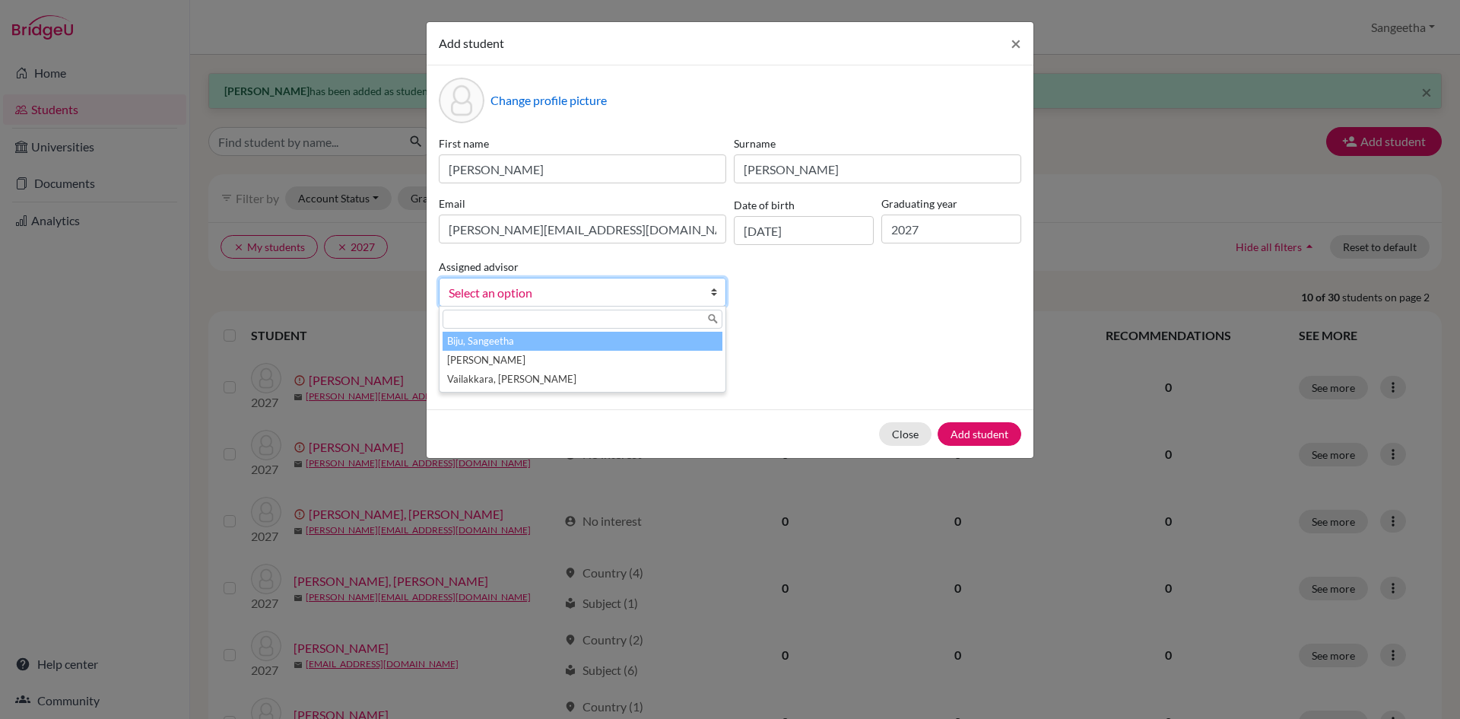
click at [641, 297] on span "Select an option" at bounding box center [573, 293] width 248 height 20
click at [589, 340] on li "Biju, Sangeetha" at bounding box center [583, 341] width 280 height 19
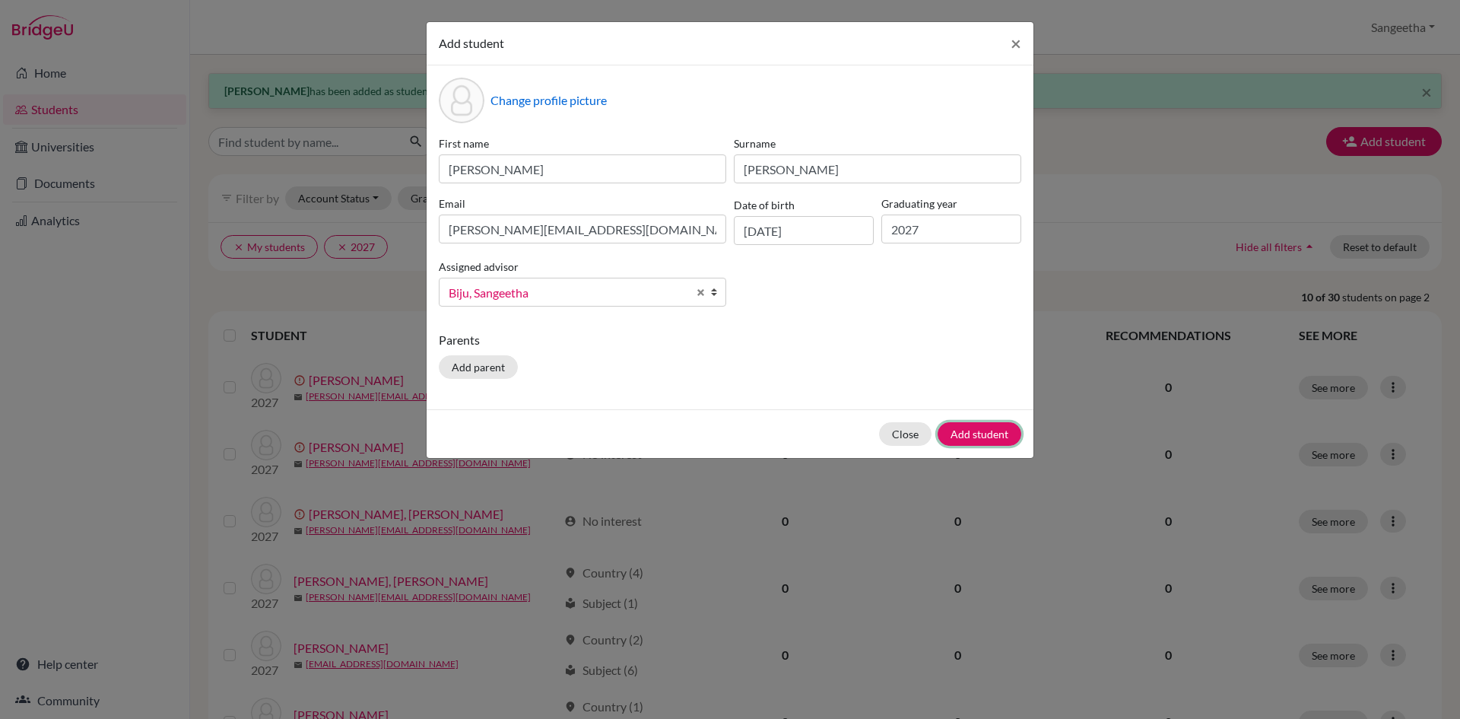
click at [975, 429] on button "Add student" at bounding box center [980, 434] width 84 height 24
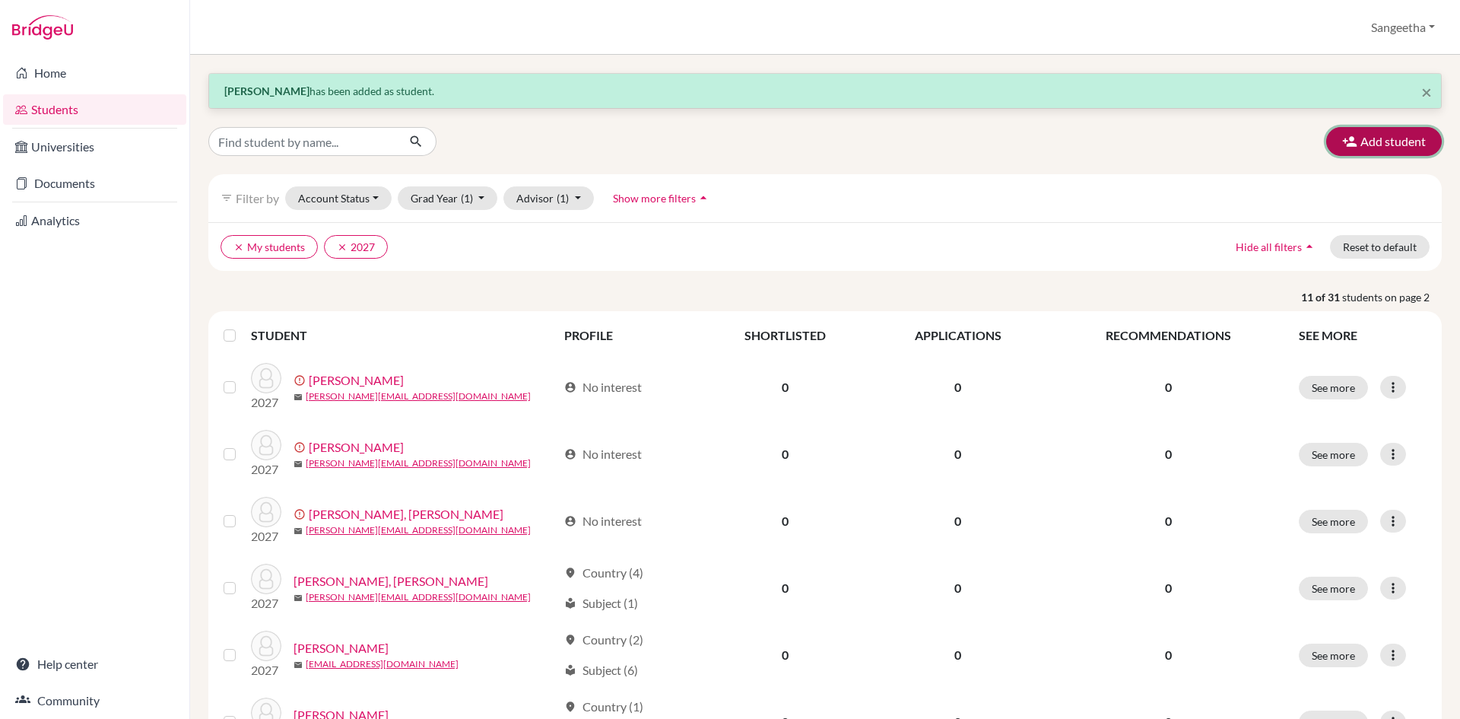
click at [1375, 138] on button "Add student" at bounding box center [1384, 141] width 116 height 29
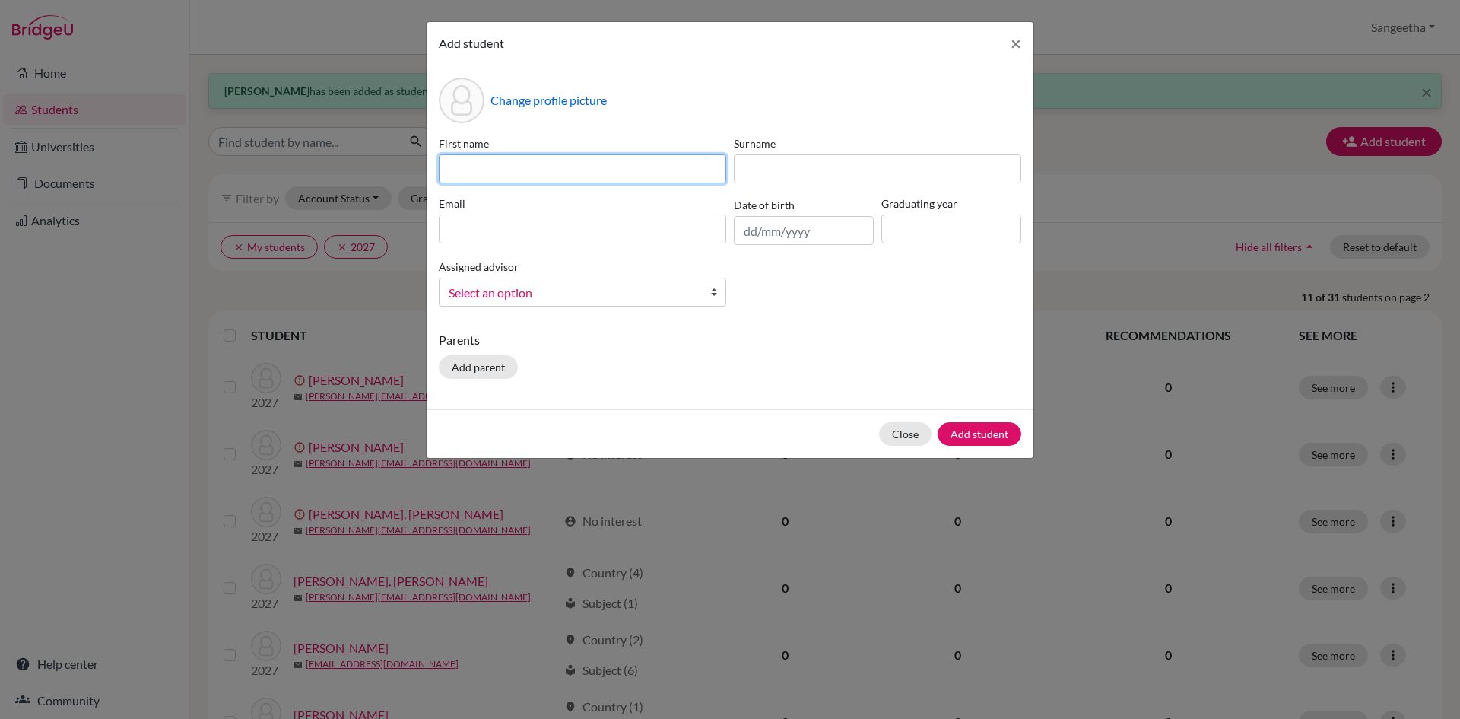
click at [676, 175] on input at bounding box center [582, 168] width 287 height 29
type input "Nidhi"
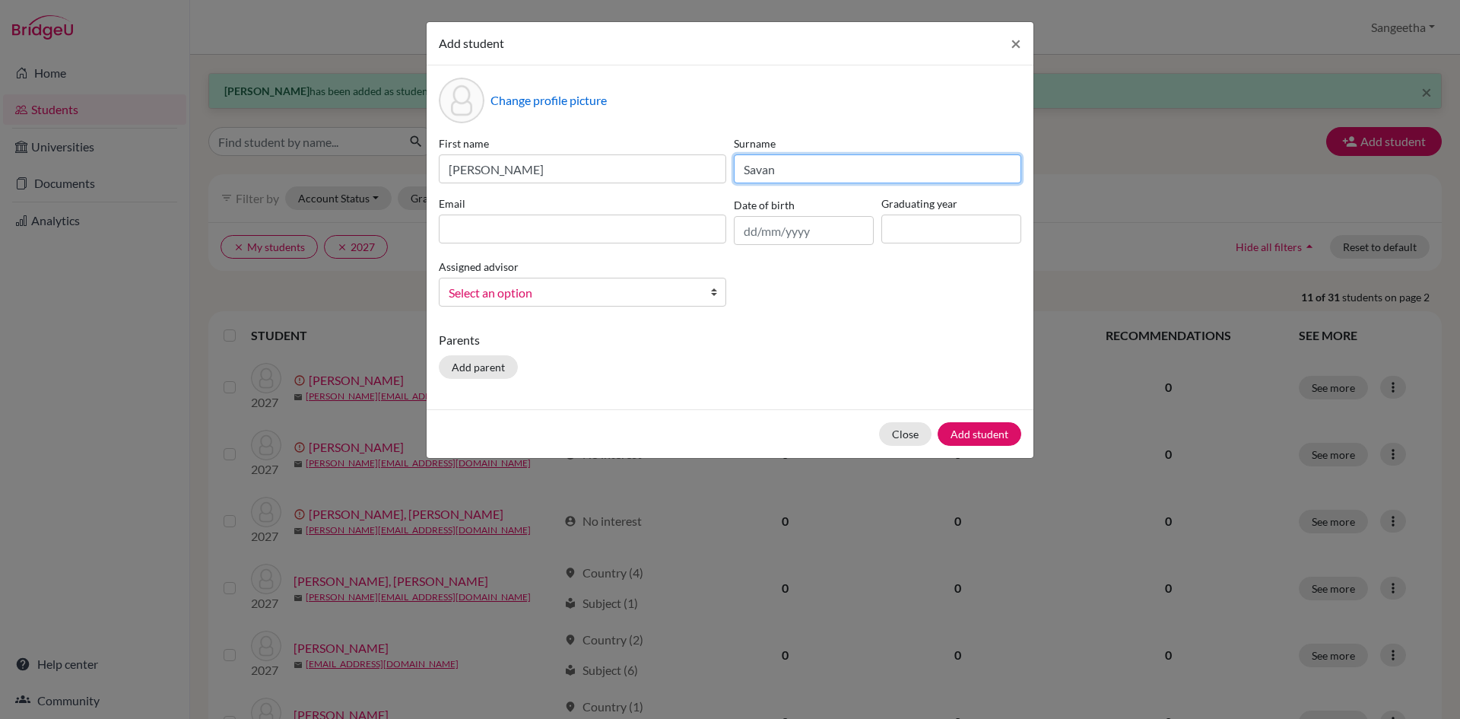
type input "Savan"
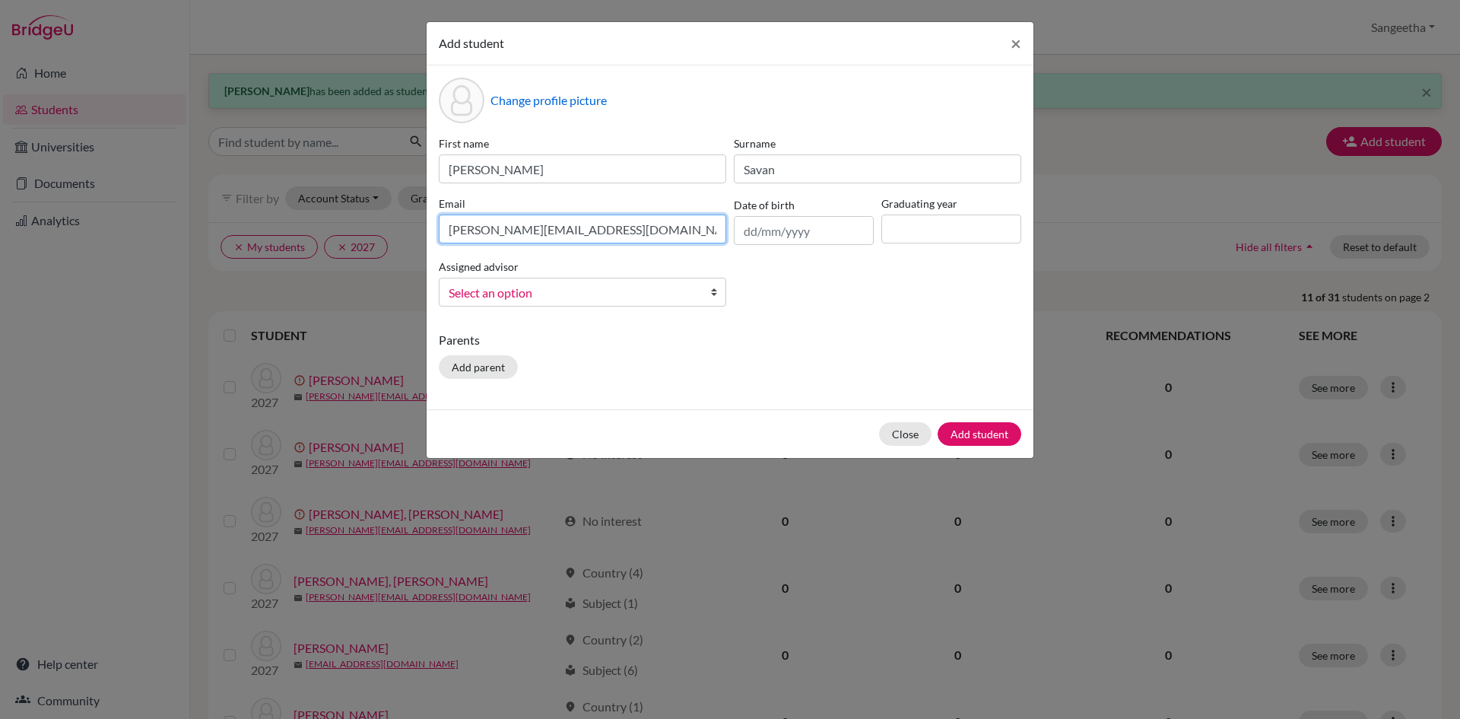
type input "nidhi@trins.org"
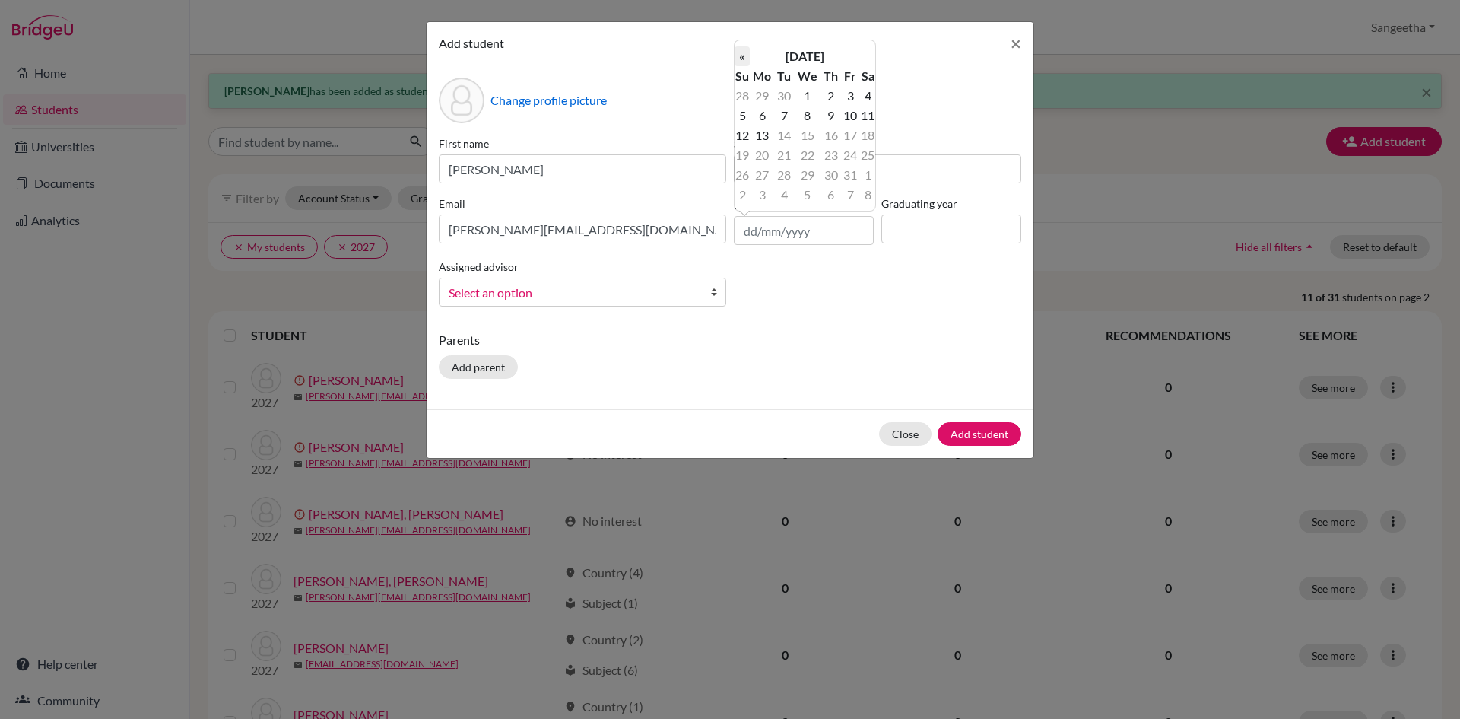
click at [744, 59] on th "«" at bounding box center [742, 56] width 15 height 20
click at [814, 156] on td "18" at bounding box center [807, 155] width 27 height 20
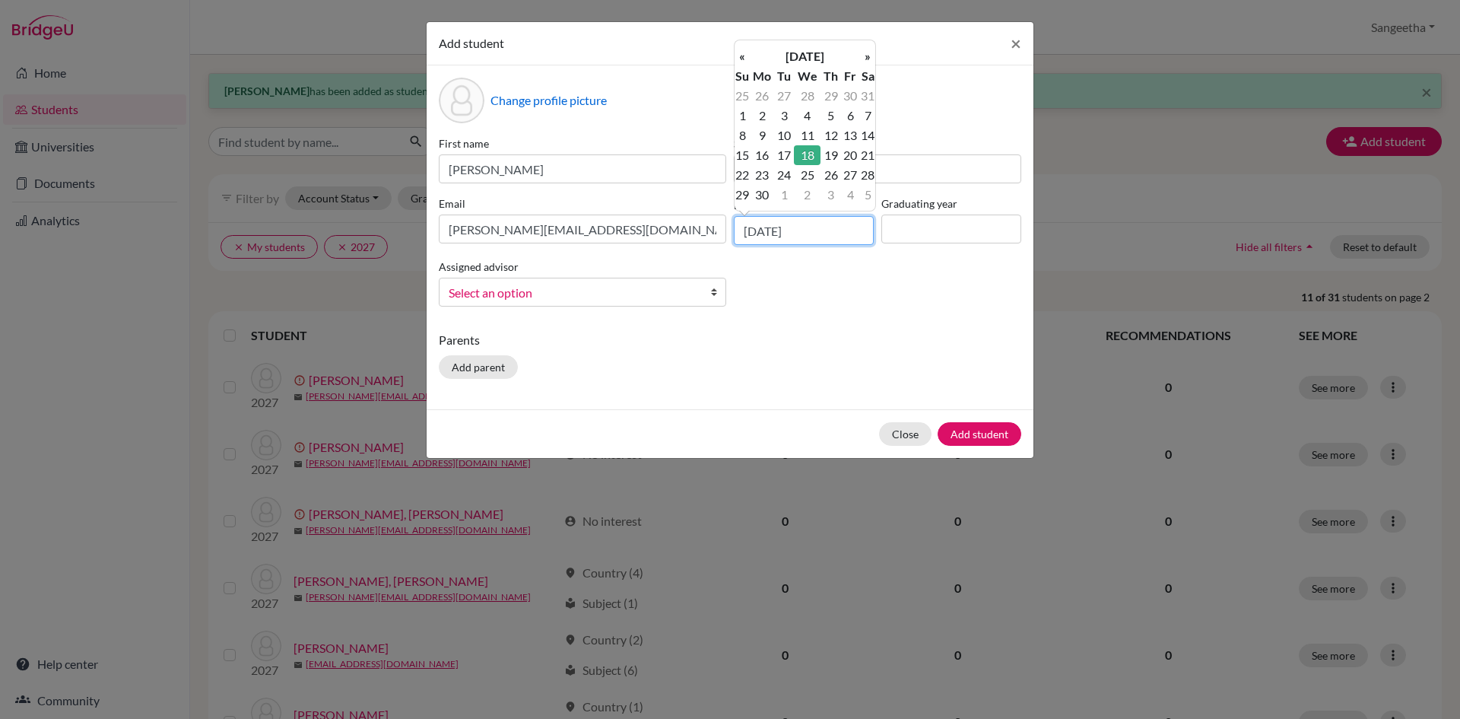
click at [820, 229] on input "18/06/2025" at bounding box center [804, 230] width 140 height 29
type input "18/06/2009"
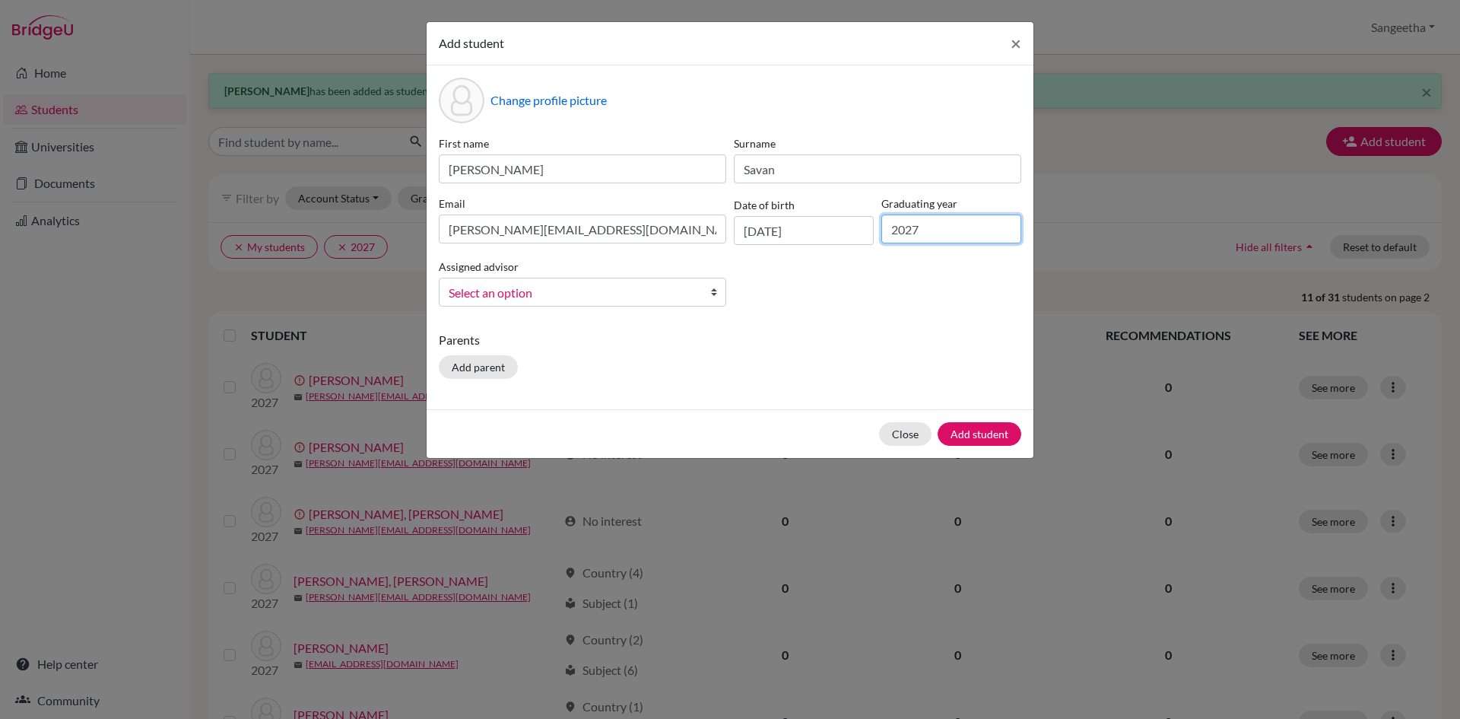
type input "2027"
click at [579, 285] on span "Select an option" at bounding box center [573, 293] width 248 height 20
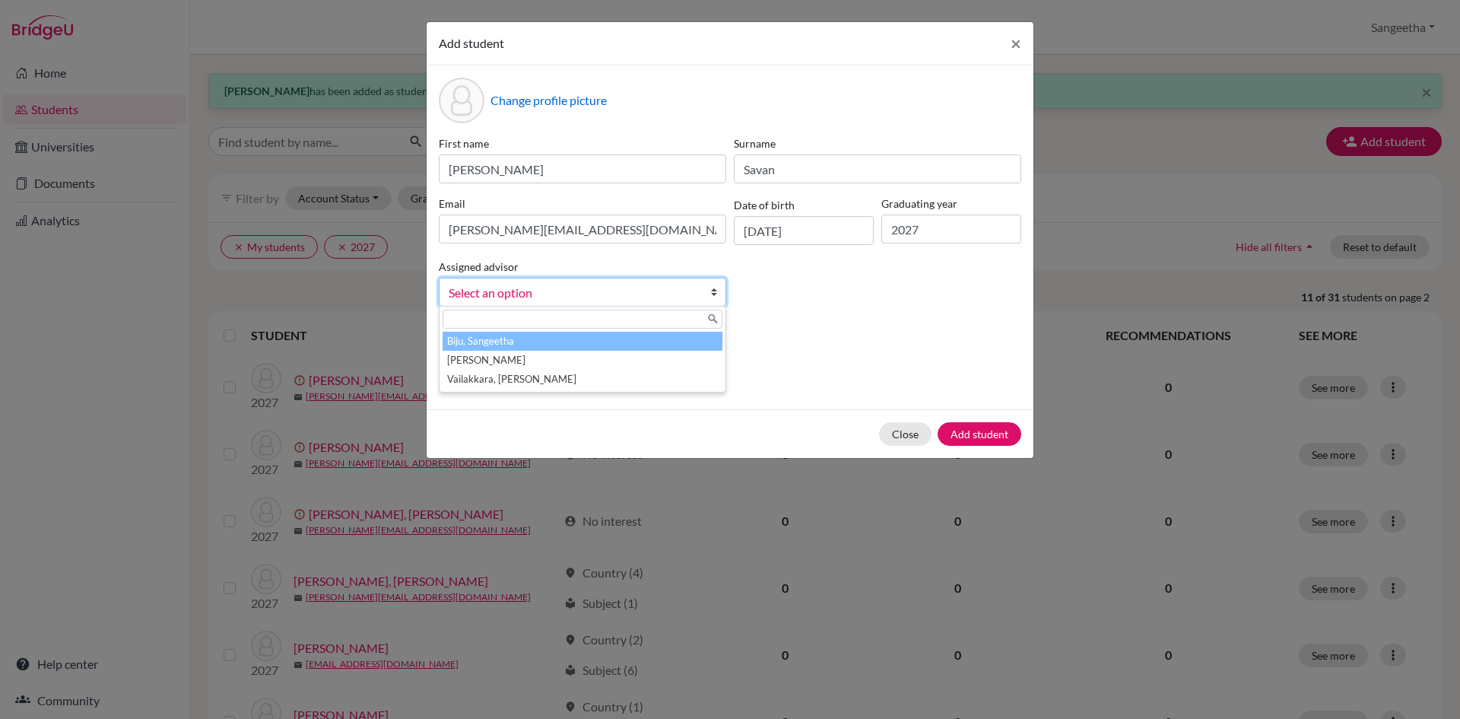
click at [567, 342] on li "Biju, Sangeetha" at bounding box center [583, 341] width 280 height 19
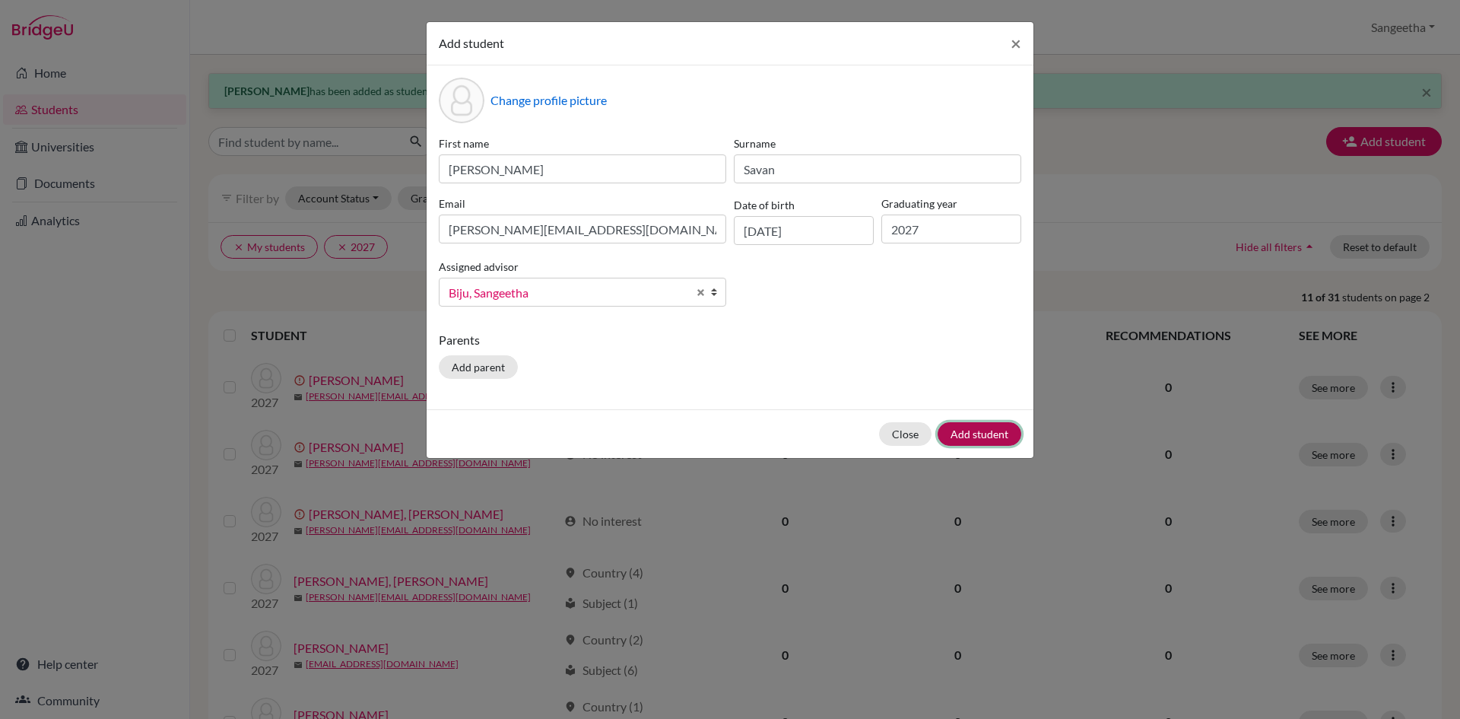
click at [958, 430] on button "Add student" at bounding box center [980, 434] width 84 height 24
